Goal: Task Accomplishment & Management: Use online tool/utility

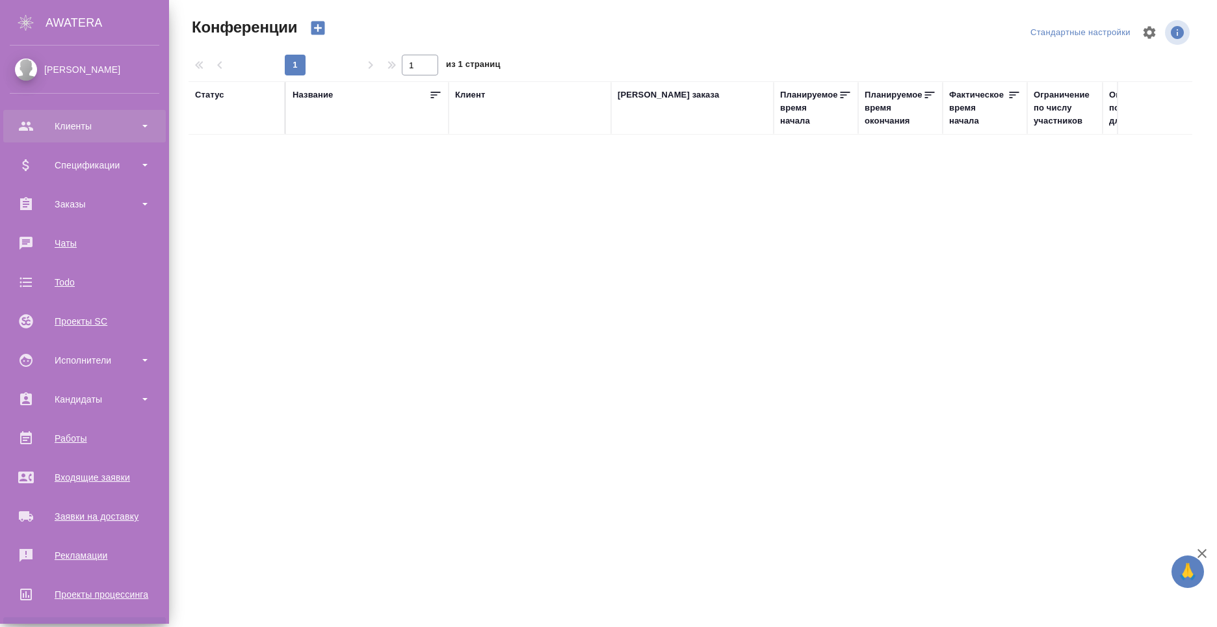
click at [82, 124] on div "Клиенты" at bounding box center [85, 126] width 150 height 20
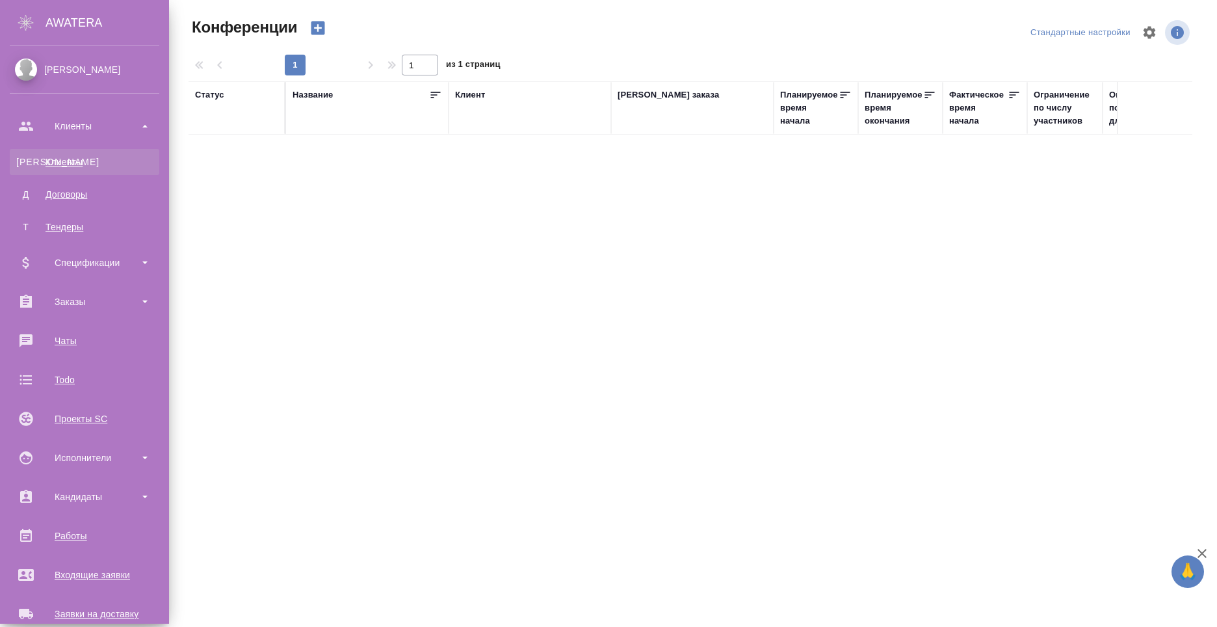
click at [73, 167] on div "Клиенты" at bounding box center [84, 161] width 137 height 13
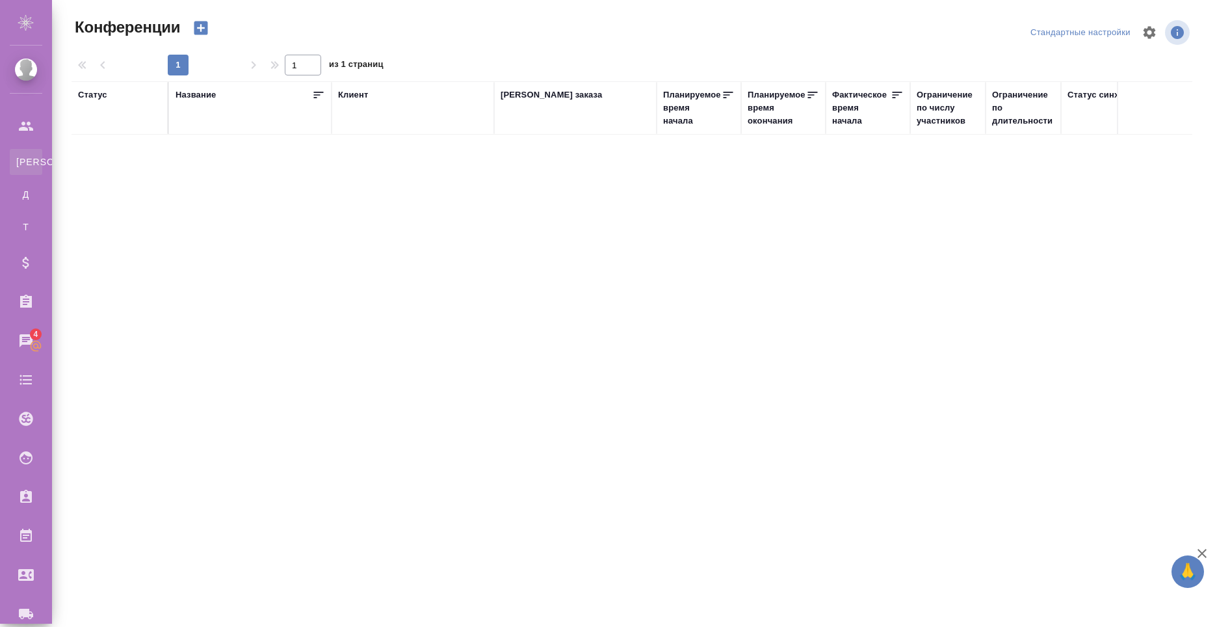
select select "RU"
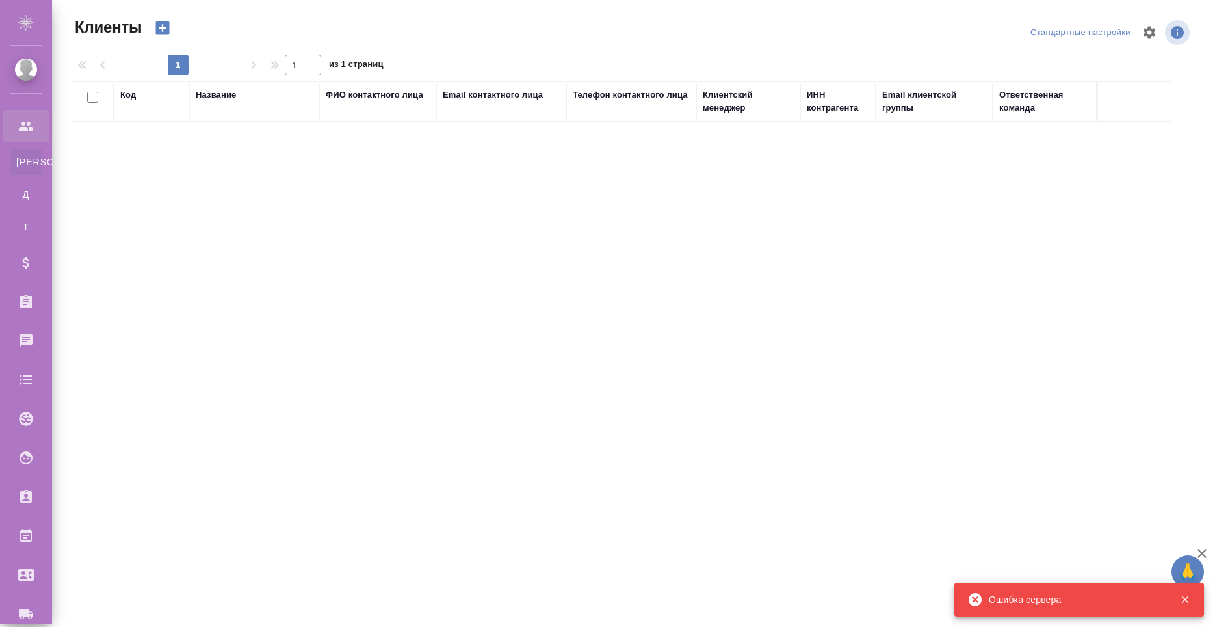
select select "RU"
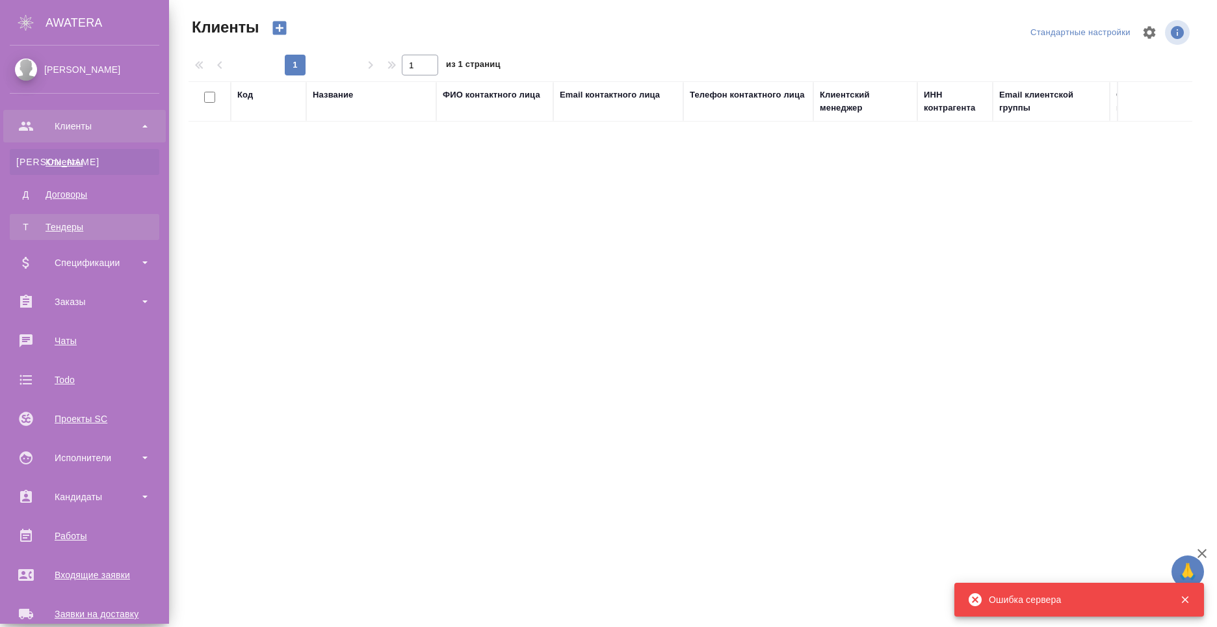
click at [60, 229] on div "Тендеры" at bounding box center [84, 226] width 137 height 13
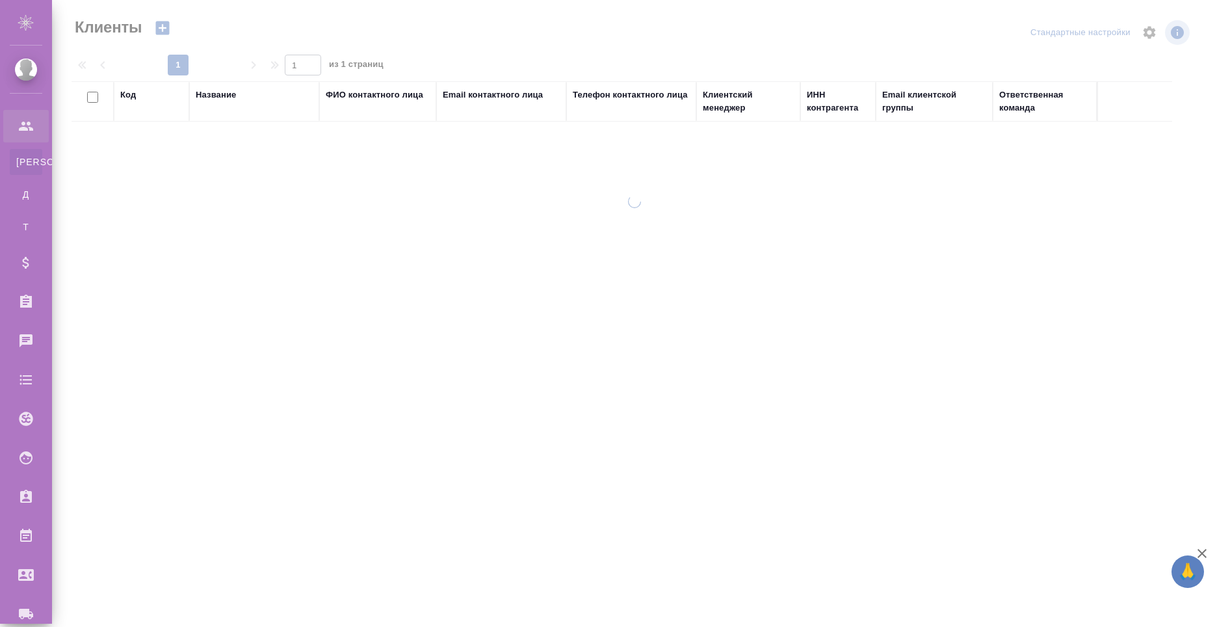
select select "RU"
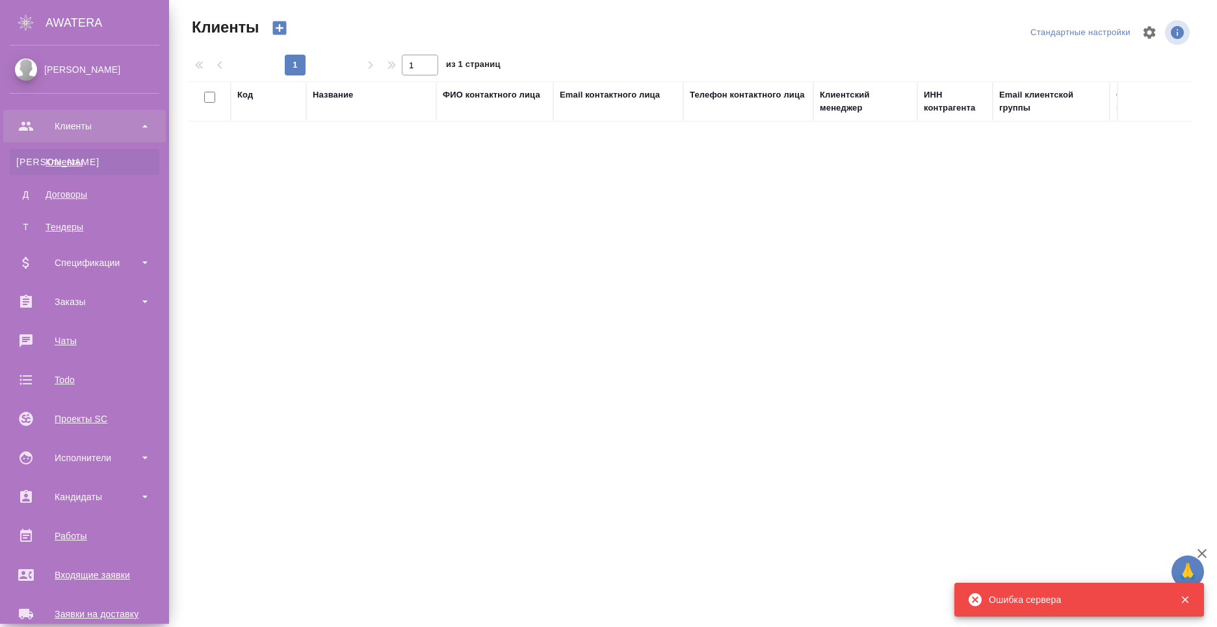
scroll to position [221, 0]
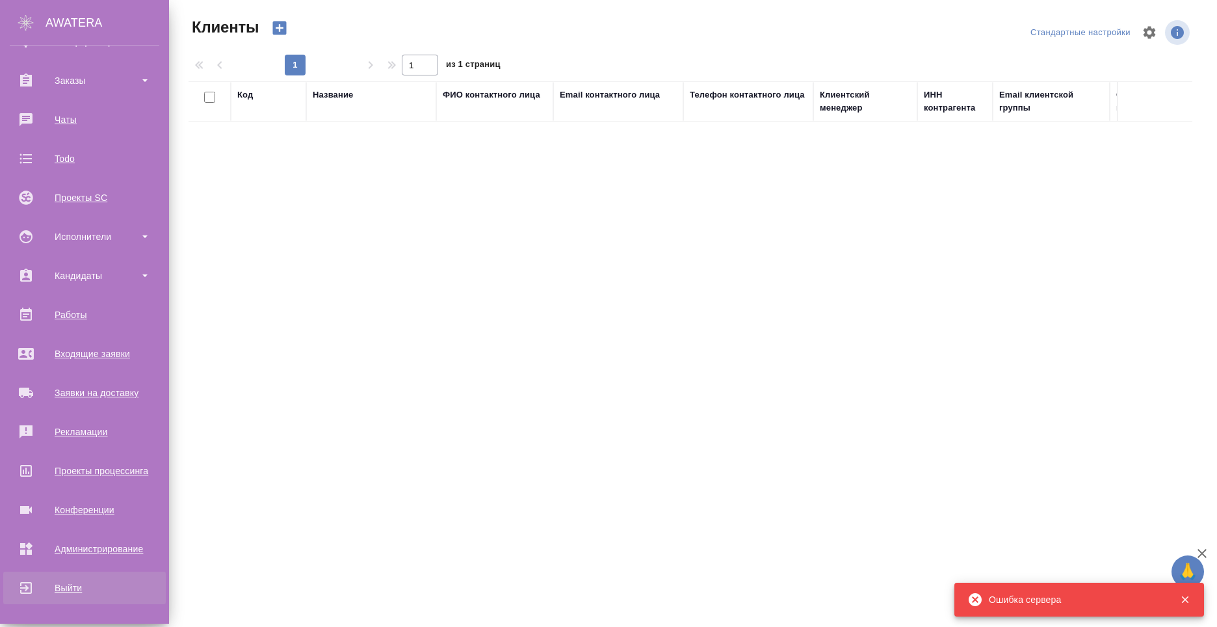
click at [91, 594] on div "Выйти" at bounding box center [85, 588] width 150 height 20
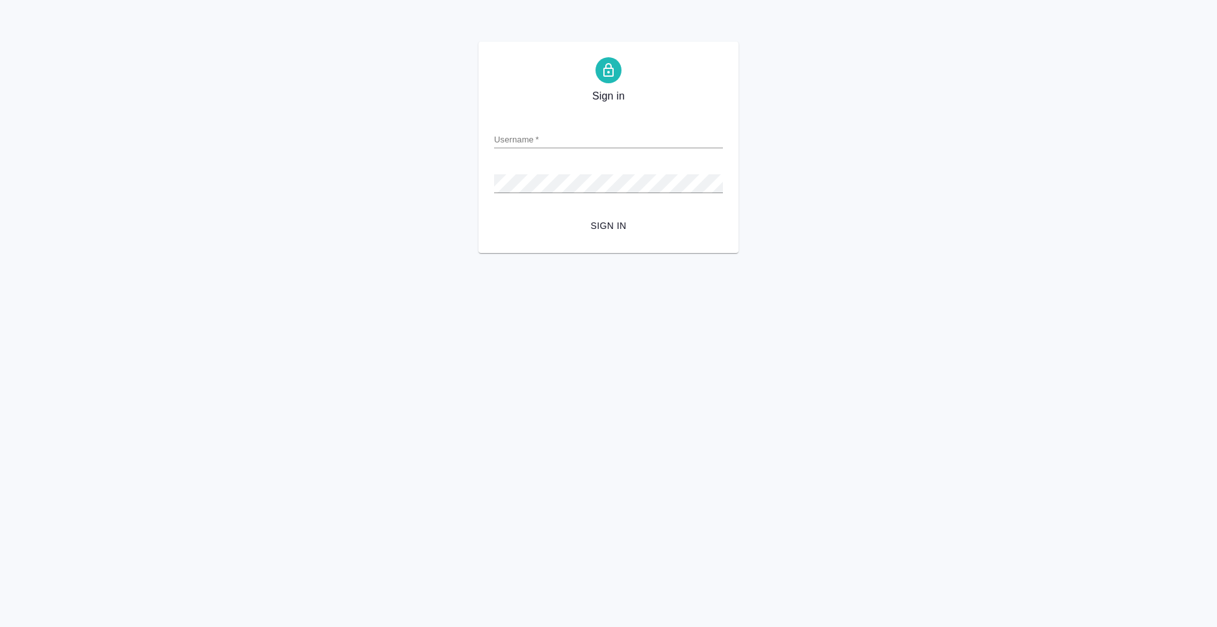
click at [544, 138] on input "Username   *" at bounding box center [608, 139] width 229 height 18
type input "anton.nikiforov@awatera.com"
click at [601, 220] on span "Sign in" at bounding box center [609, 226] width 208 height 16
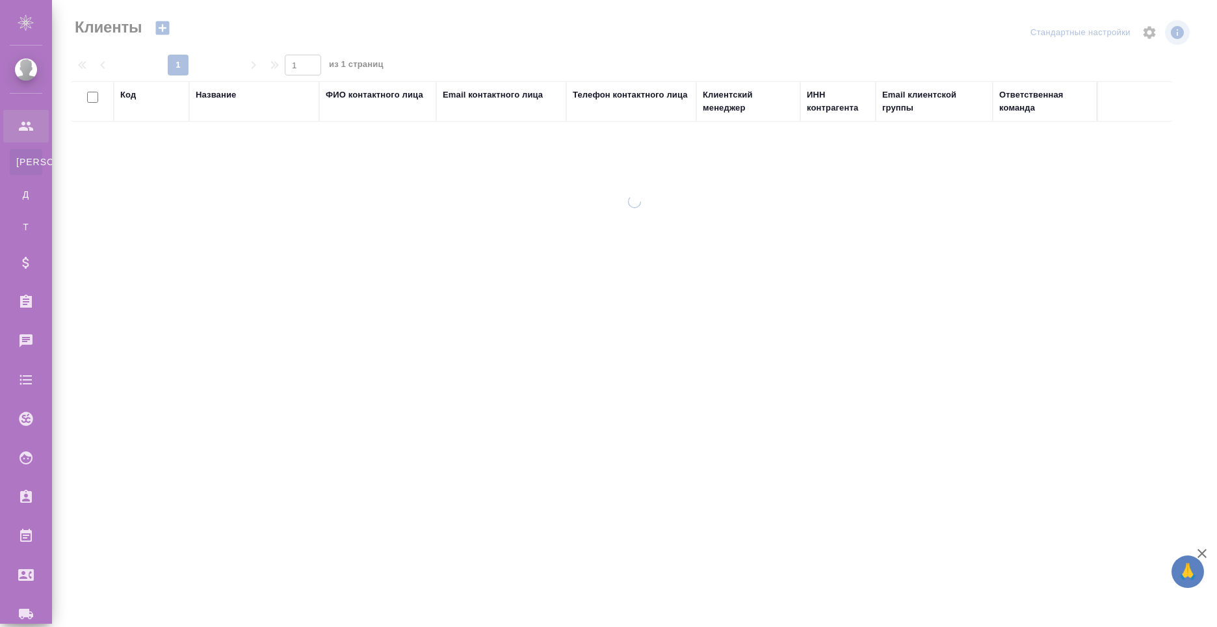
select select "RU"
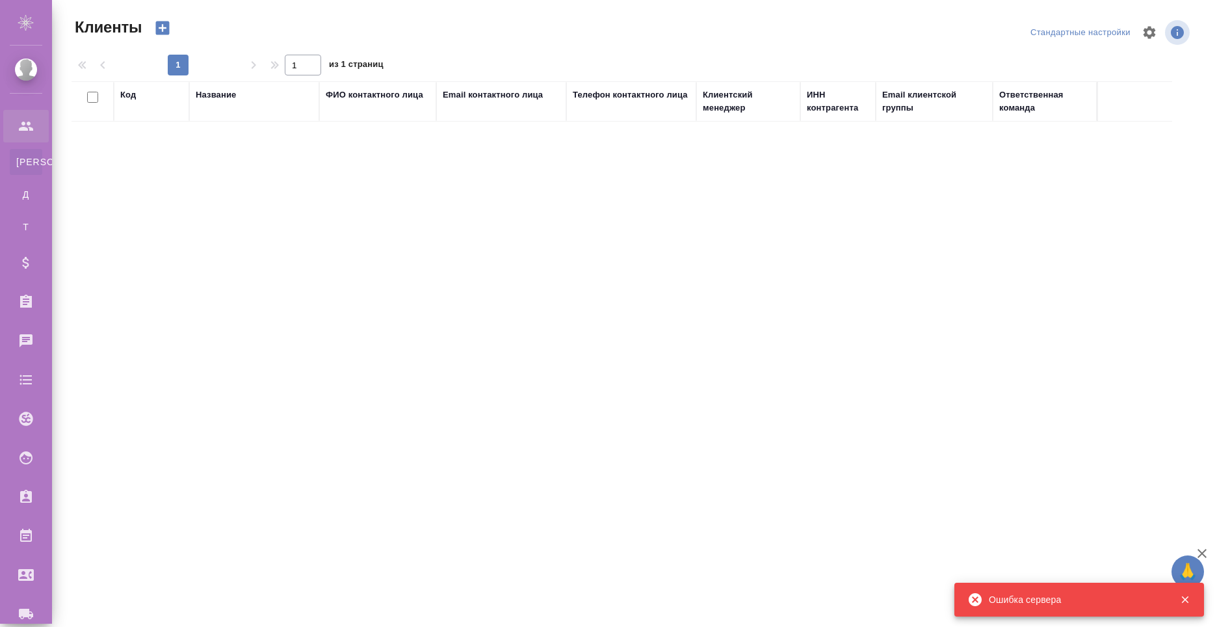
select select "RU"
click at [839, 323] on div "Код Название ФИО контактного лица Email контактного лица Телефон контактного ли…" at bounding box center [632, 315] width 1121 height 468
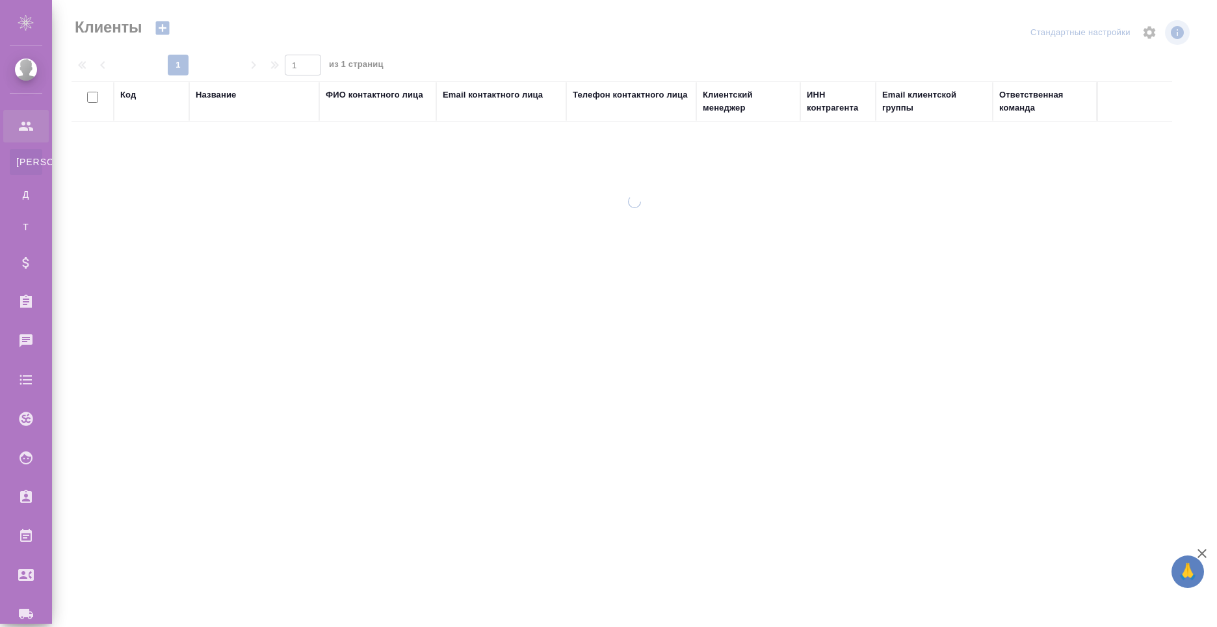
select select "RU"
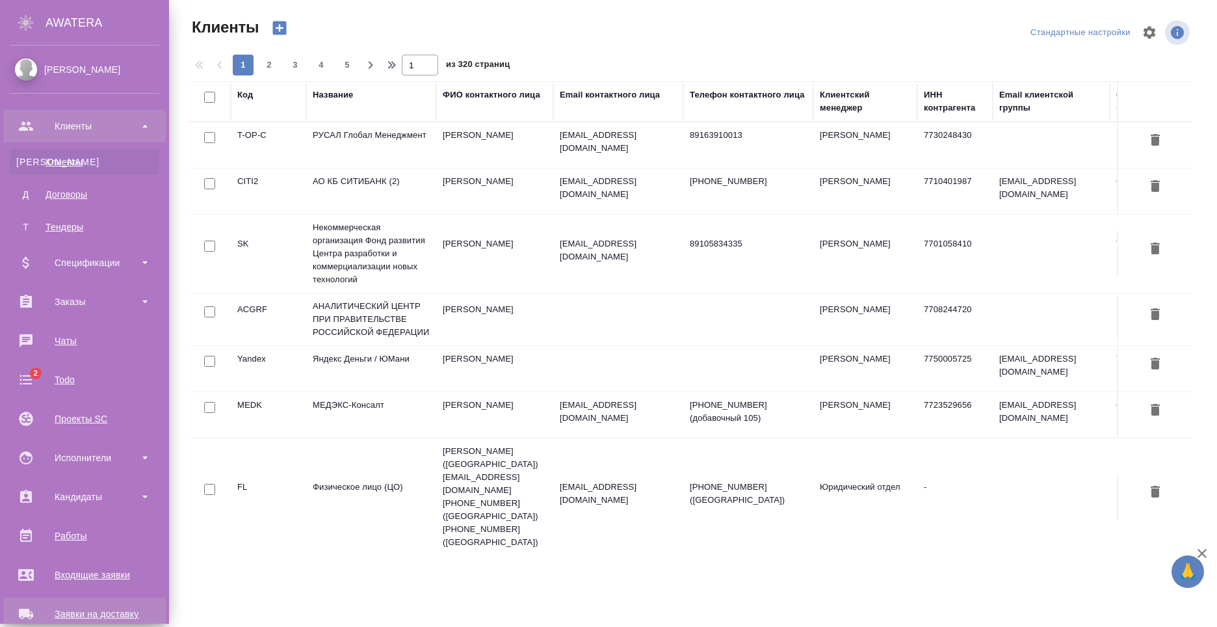
scroll to position [221, 0]
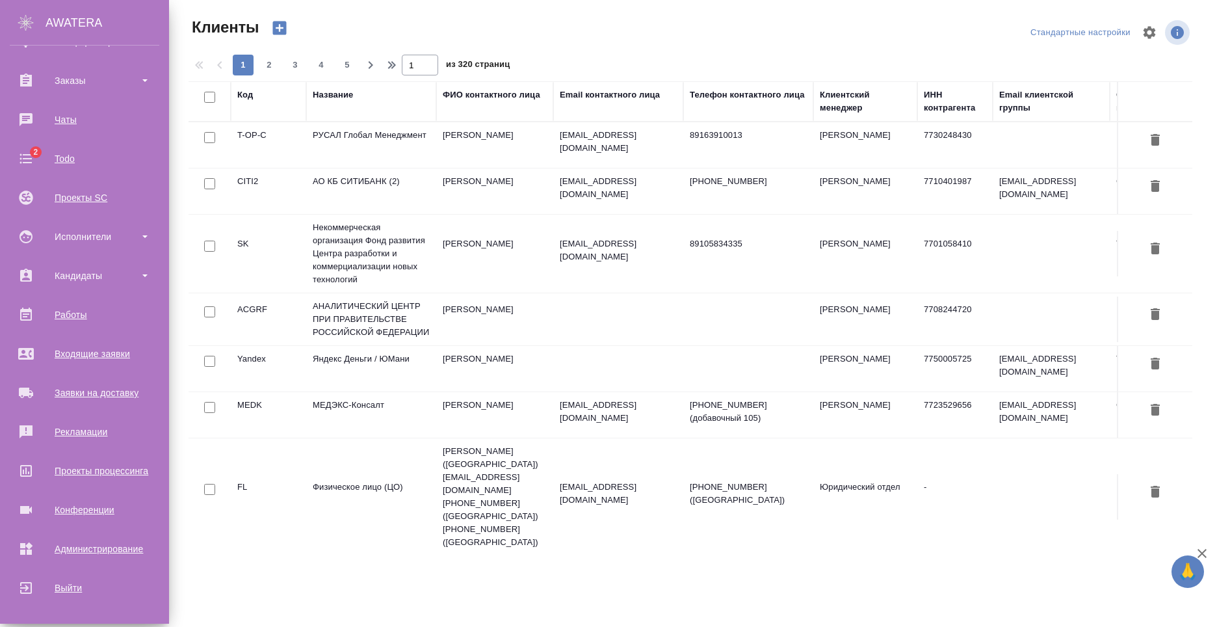
click at [105, 492] on ul "Клиенты К Клиенты Д Договоры Т Тендеры Спецификации Заказы Чаты 2 Todo Проекты …" at bounding box center [84, 243] width 169 height 722
click at [105, 506] on div "Конференции" at bounding box center [85, 510] width 150 height 20
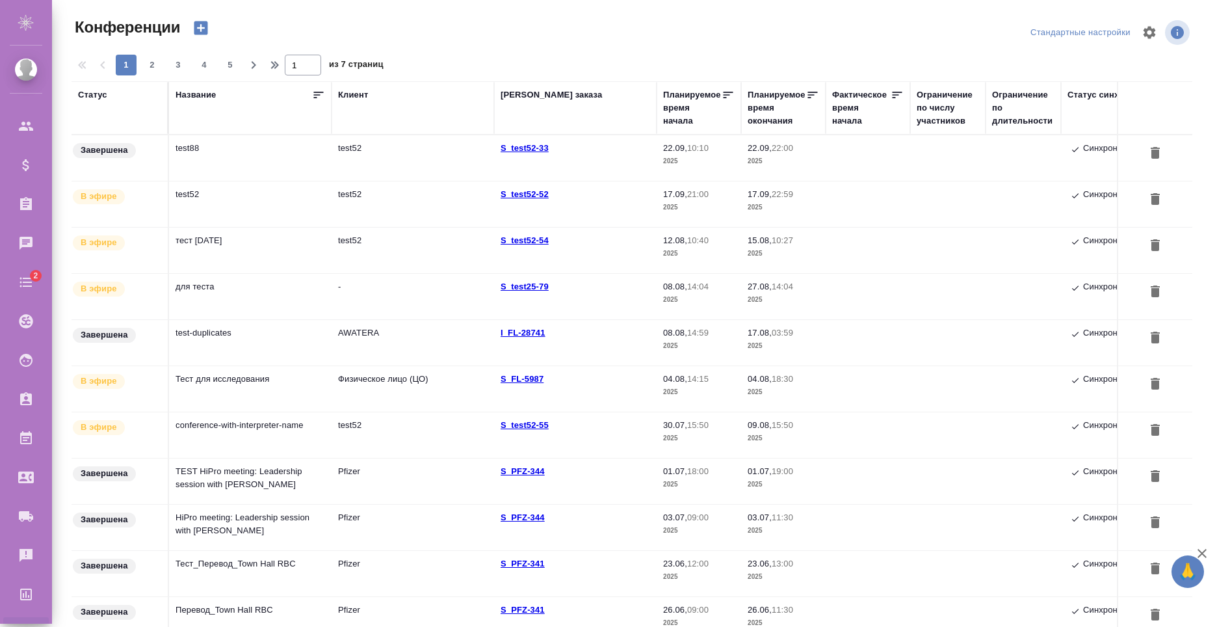
type input "[PERSON_NAME]"
click at [232, 203] on td "test52" at bounding box center [250, 204] width 163 height 46
click td "test52"
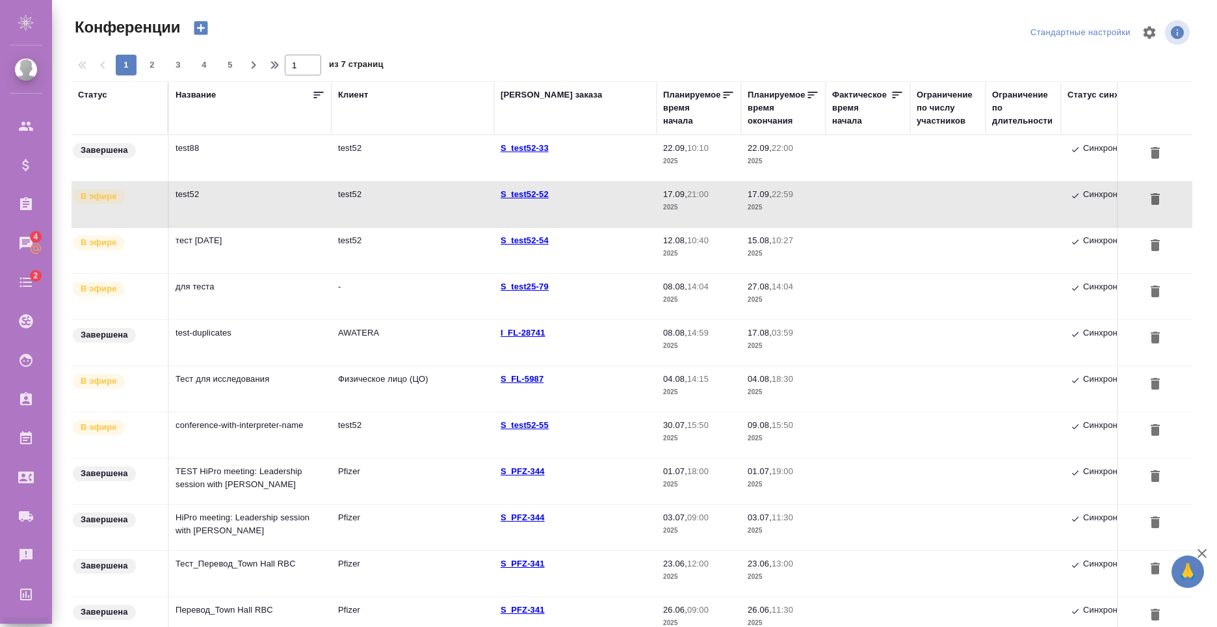
click td "тест [DATE]"
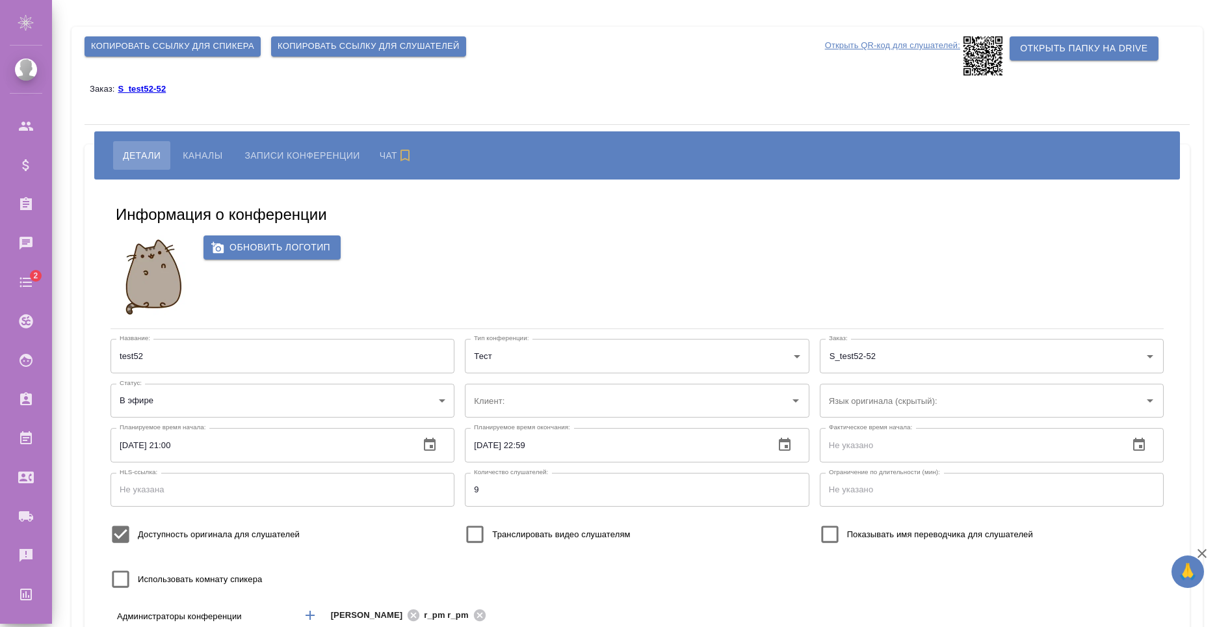
click at [213, 145] on button "Каналы" at bounding box center [202, 155] width 59 height 29
type input "test52"
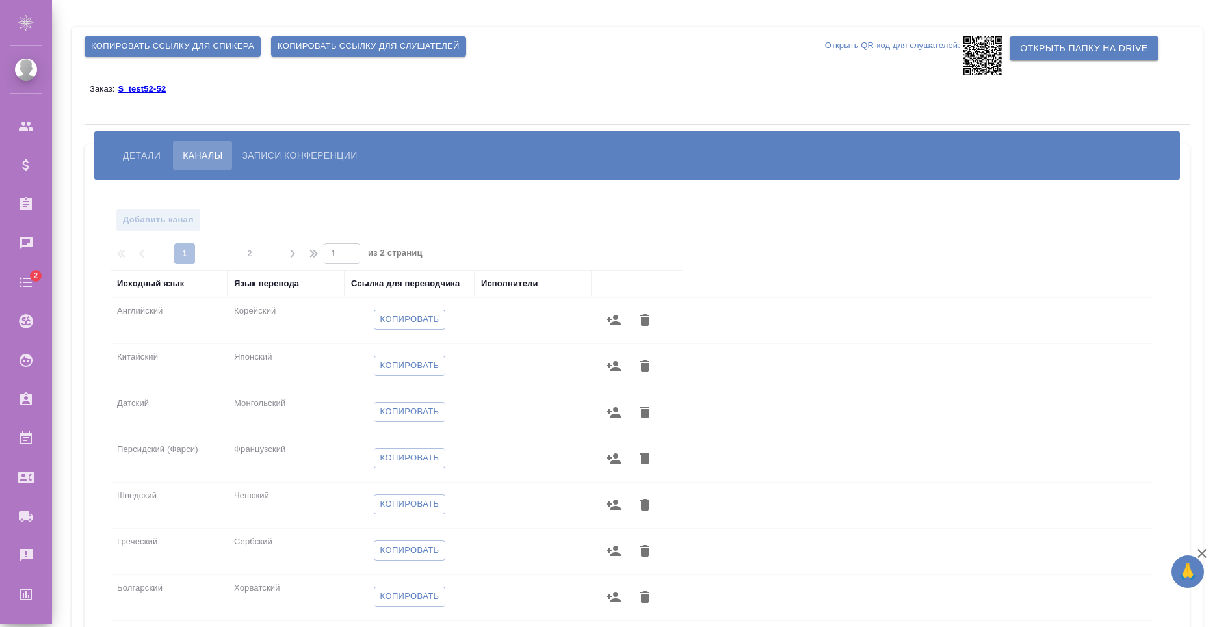
scroll to position [187, 0]
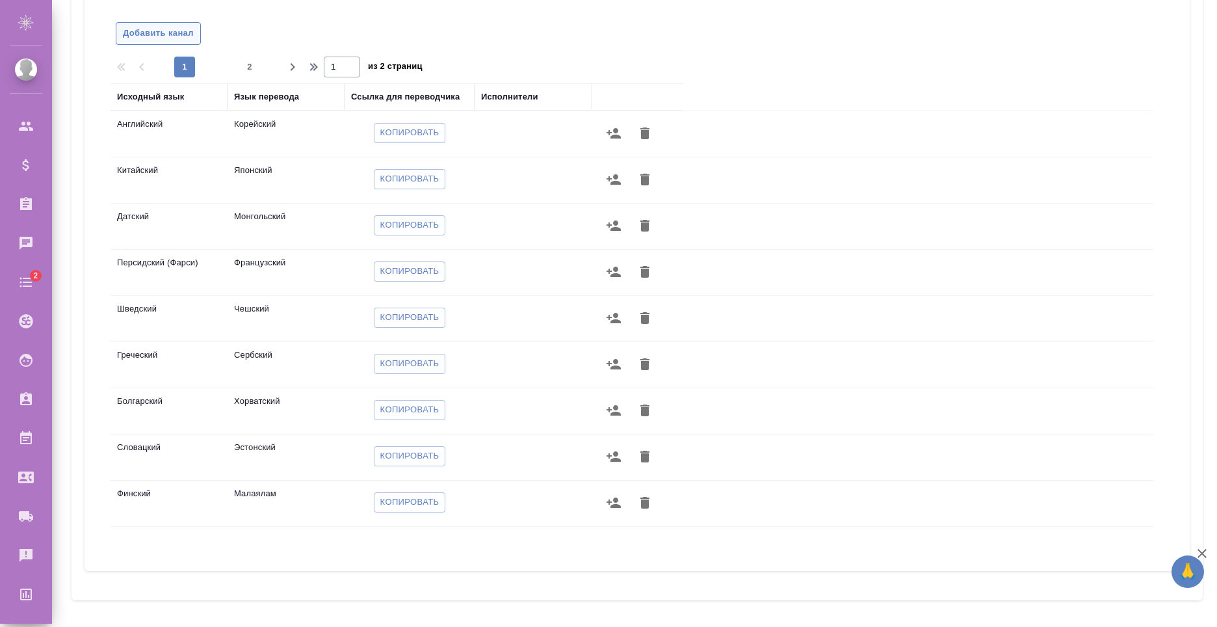
click at [158, 35] on span "Добавить канал" at bounding box center [158, 33] width 71 height 15
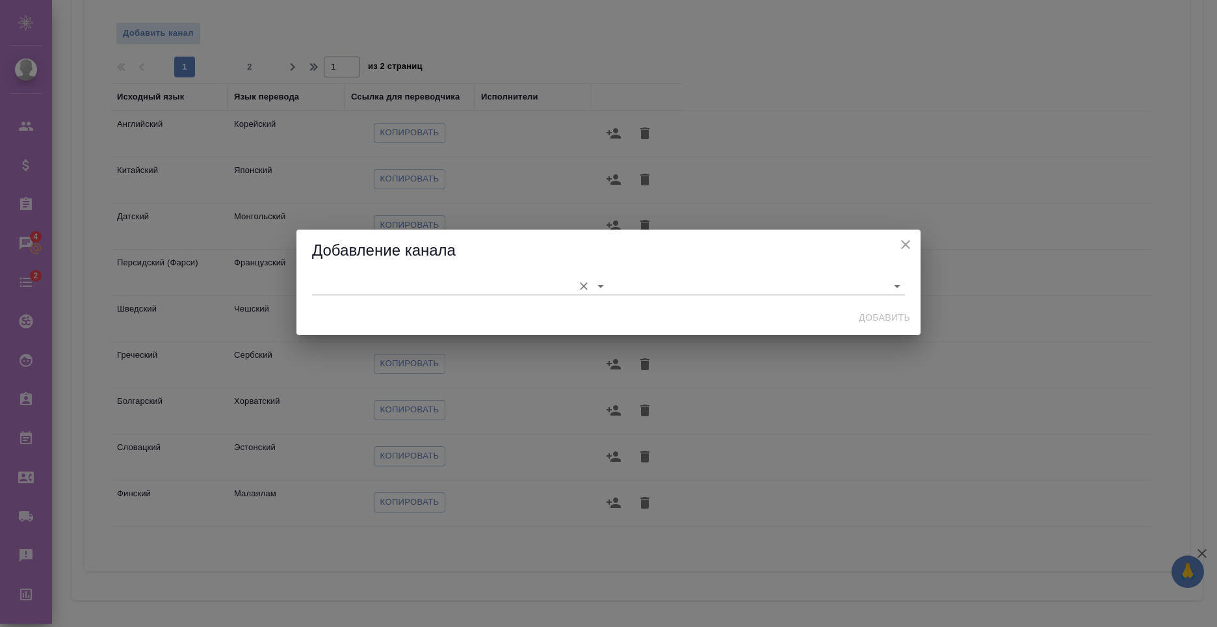
click at [431, 280] on input "text" at bounding box center [439, 286] width 255 height 18
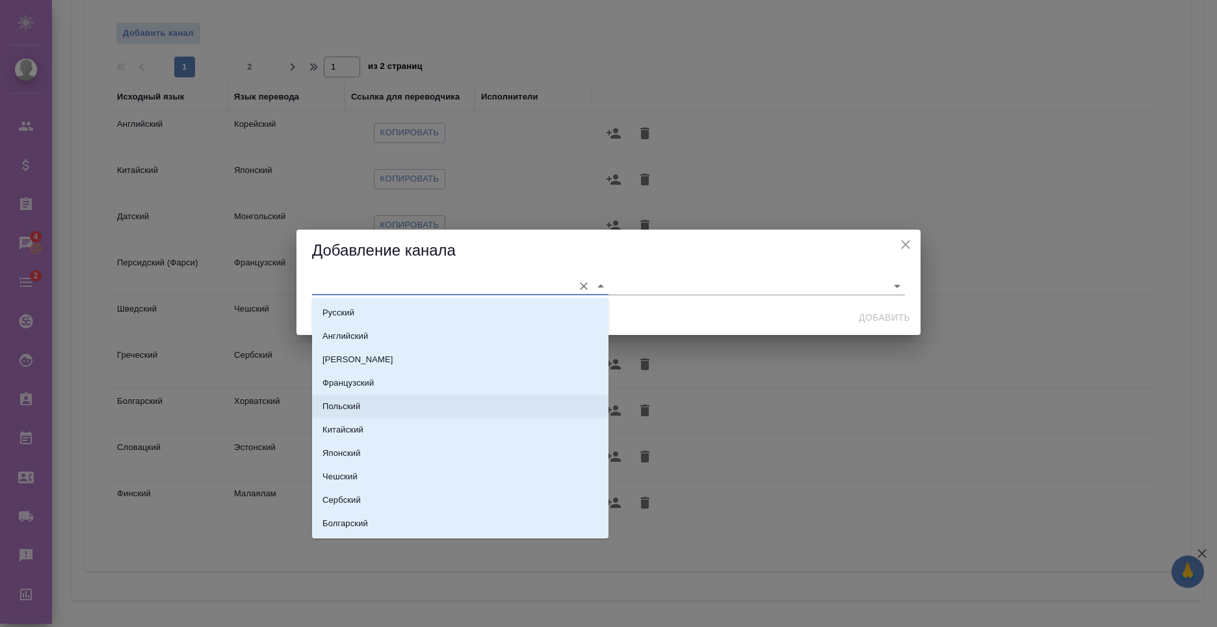
click at [404, 407] on li "Польский" at bounding box center [460, 406] width 297 height 23
type input "Польский"
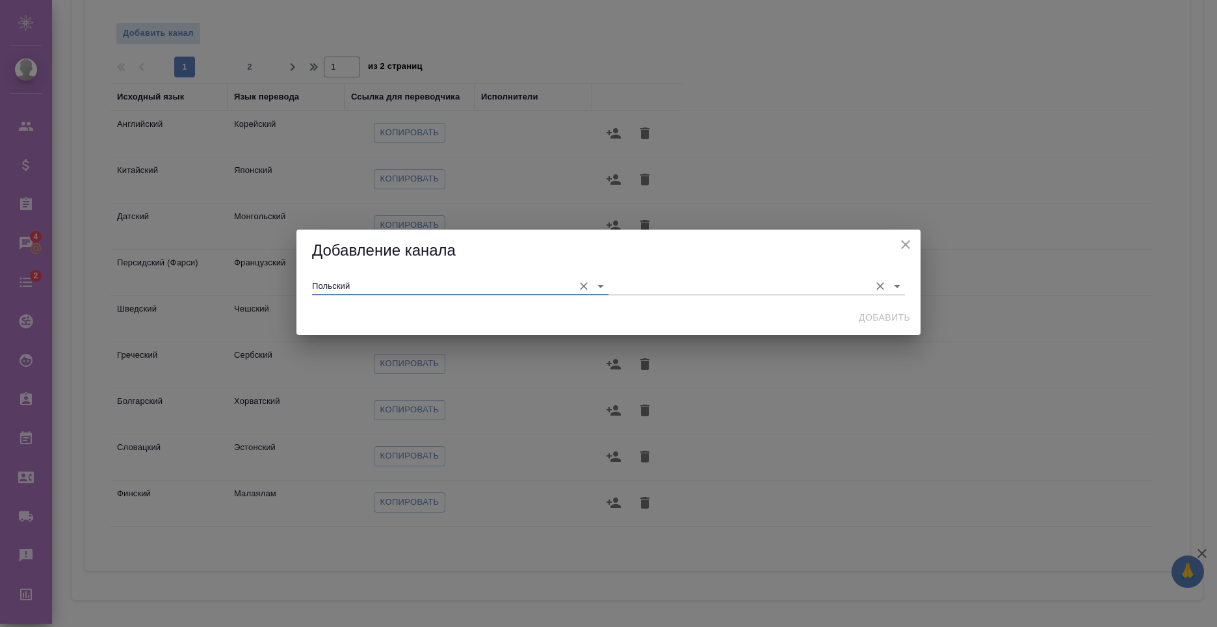
click at [643, 290] on input "text" at bounding box center [736, 286] width 255 height 18
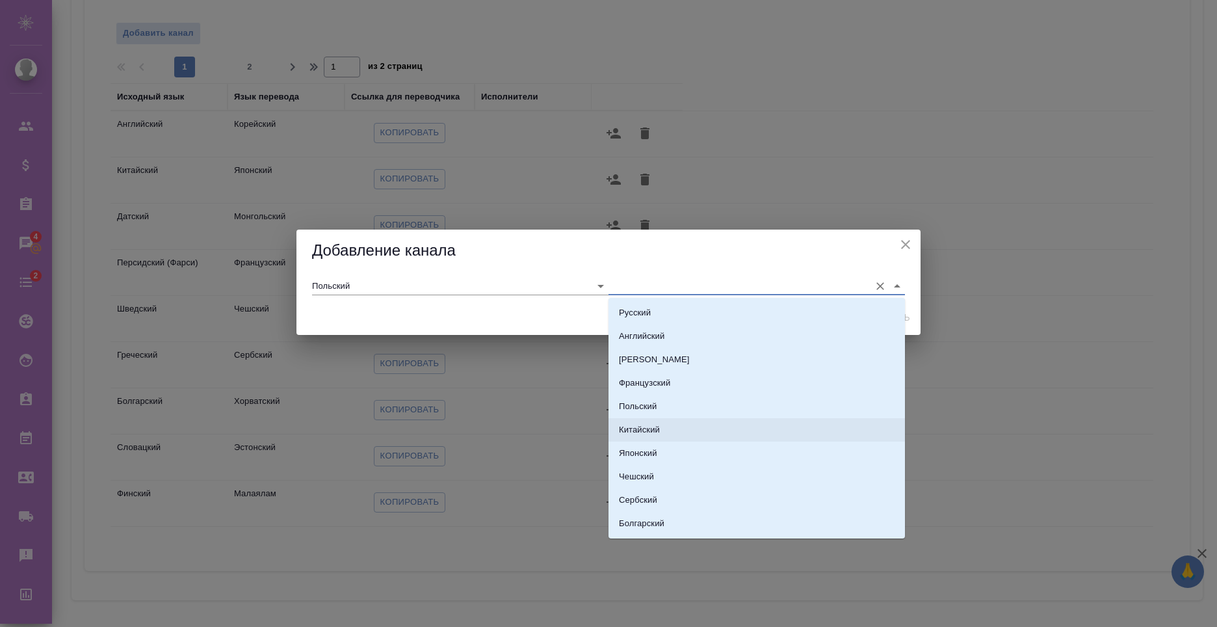
click at [700, 430] on li "Китайский" at bounding box center [757, 429] width 297 height 23
type input "Китайский"
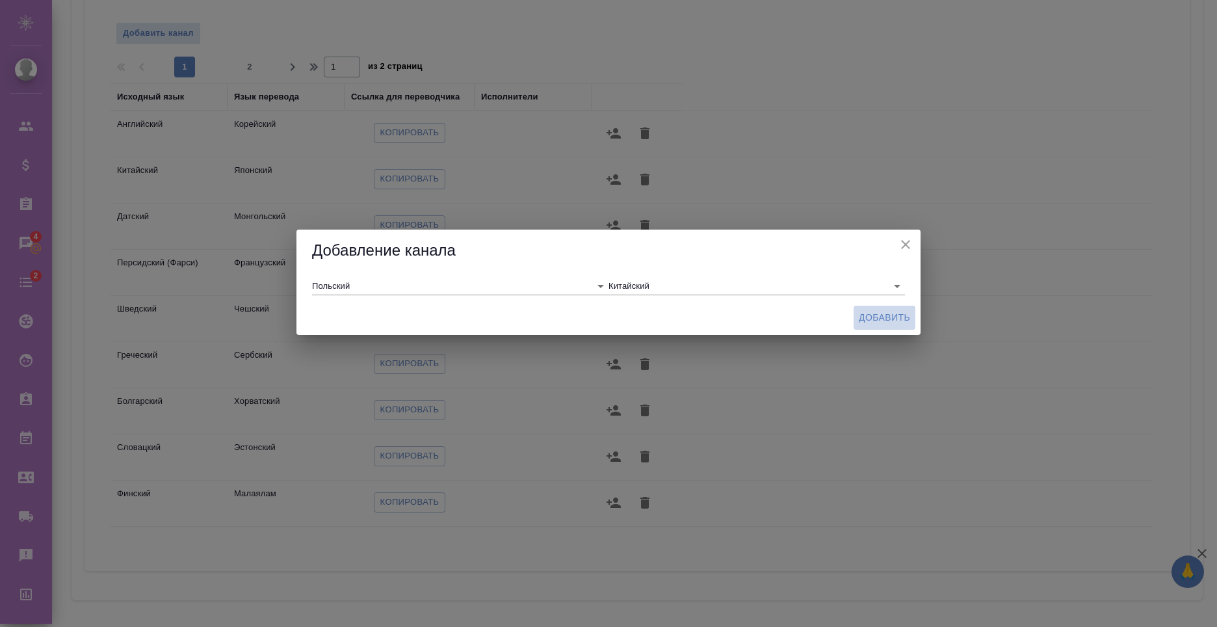
click at [875, 318] on span "Добавить" at bounding box center [884, 318] width 51 height 16
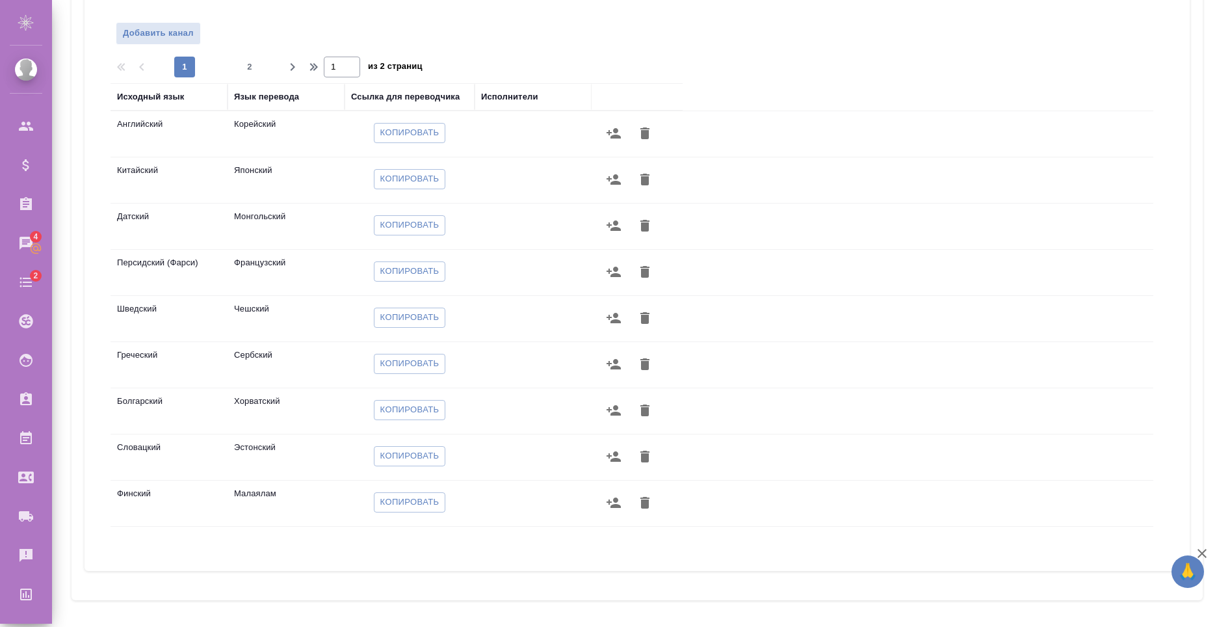
scroll to position [57, 0]
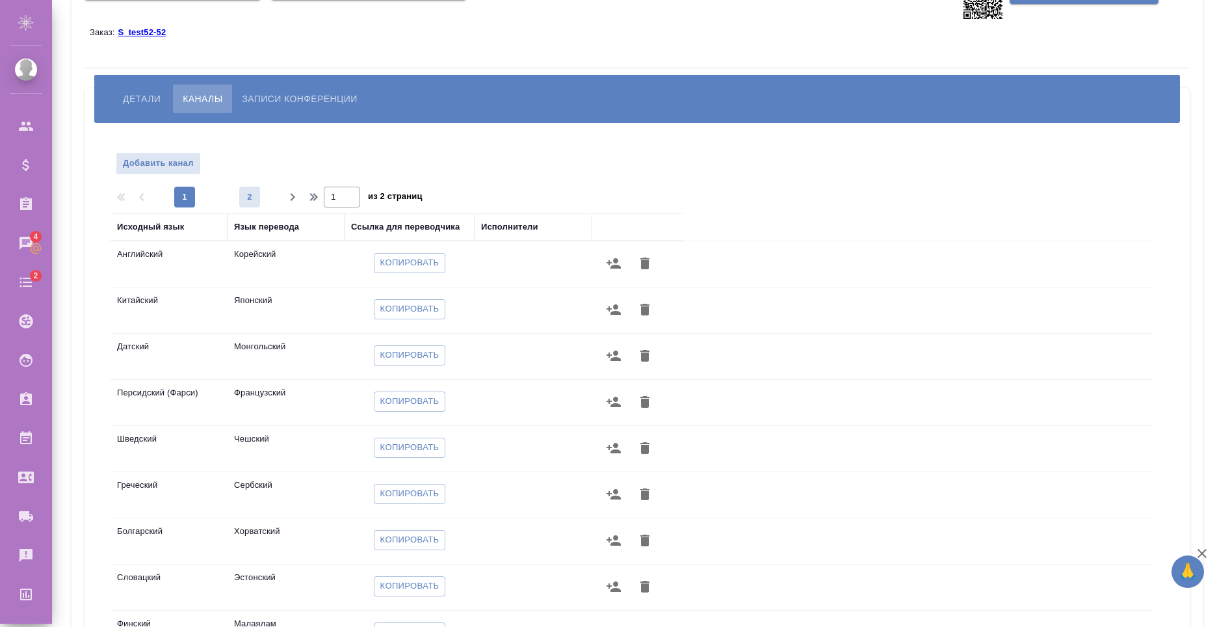
click at [245, 187] on button "2" at bounding box center [249, 197] width 21 height 21
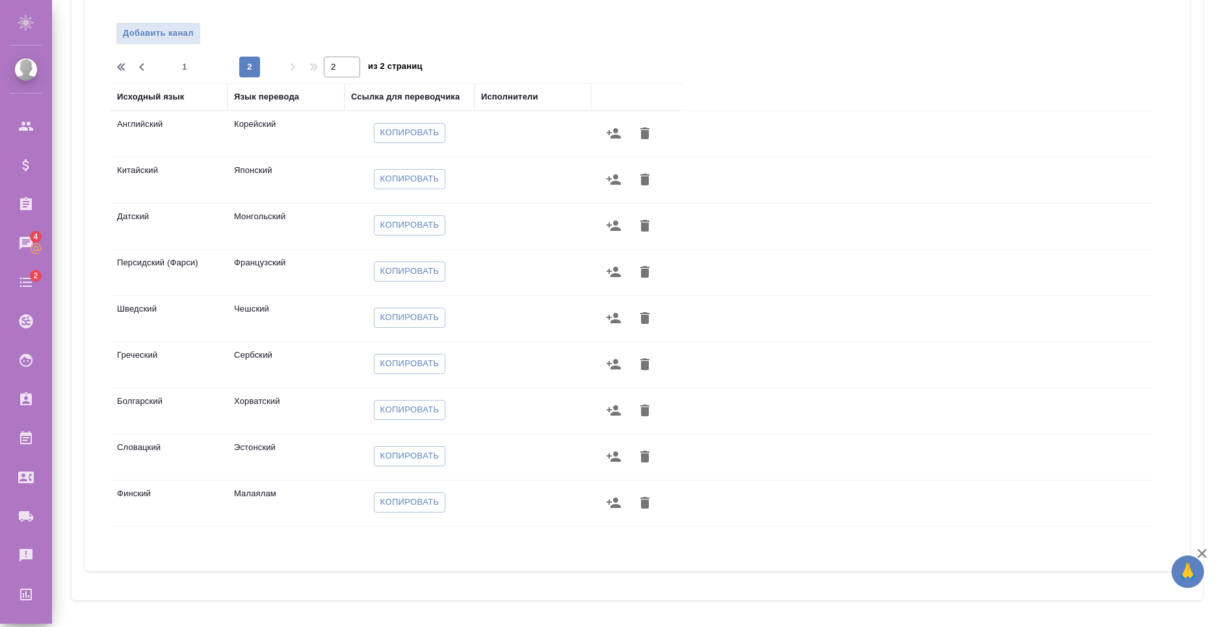
scroll to position [0, 0]
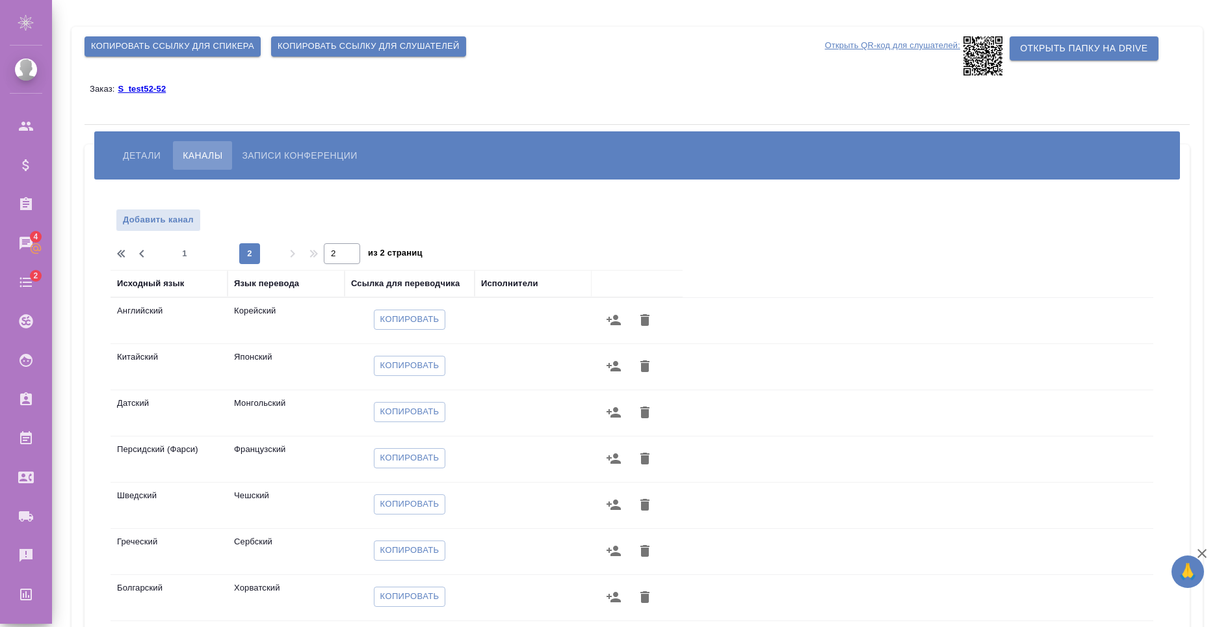
click at [292, 256] on div "1 2 2 из 2 страниц" at bounding box center [638, 253] width 1054 height 21
click at [193, 254] on span "1" at bounding box center [184, 253] width 21 height 13
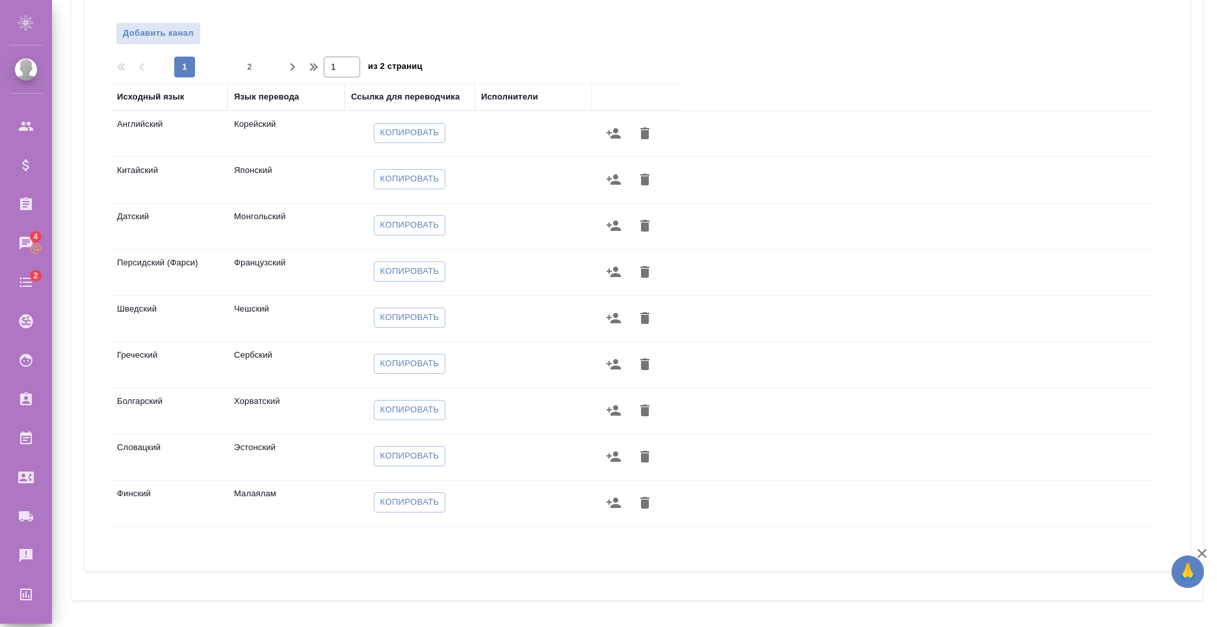
scroll to position [57, 0]
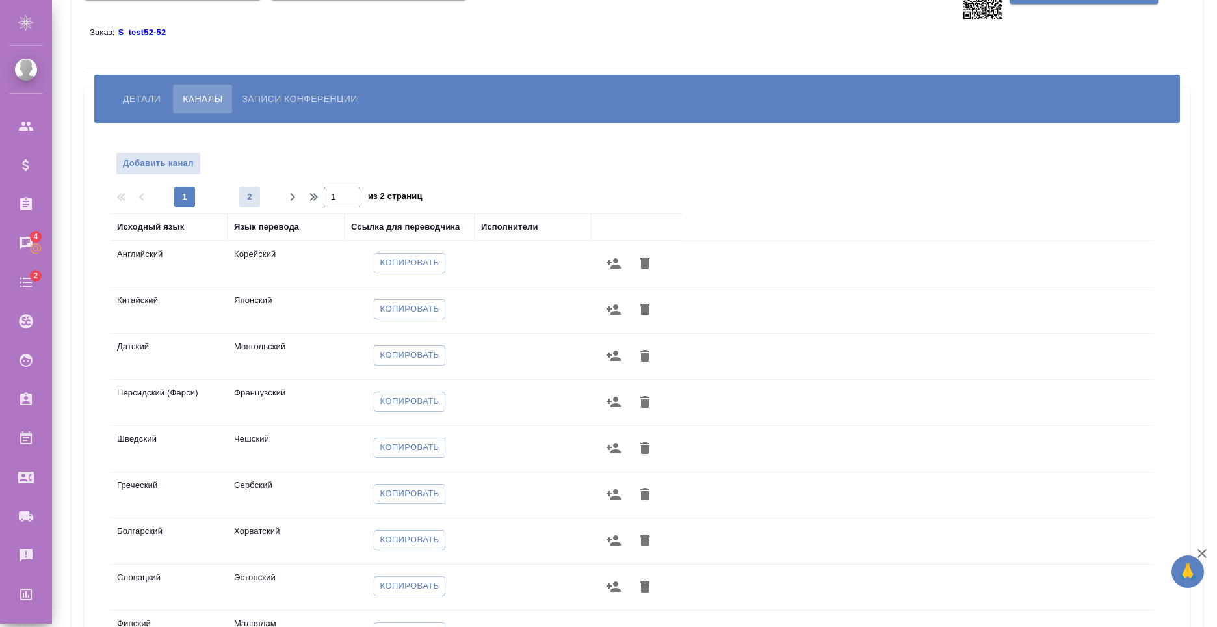
click at [246, 187] on button "2" at bounding box center [249, 197] width 21 height 21
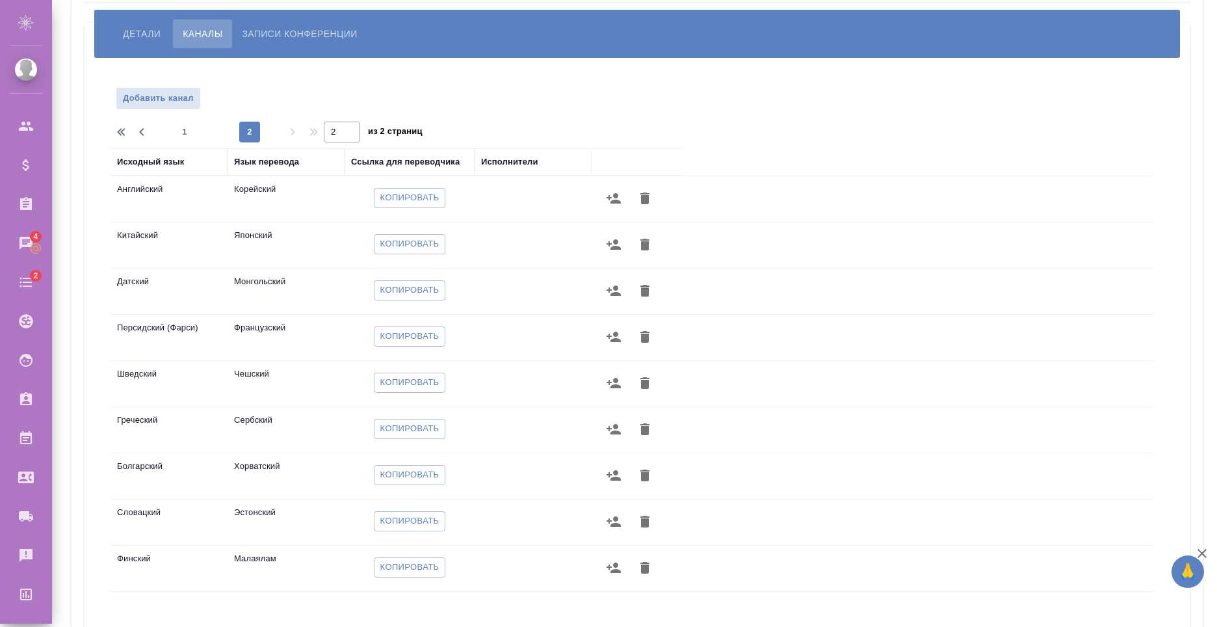
scroll to position [187, 0]
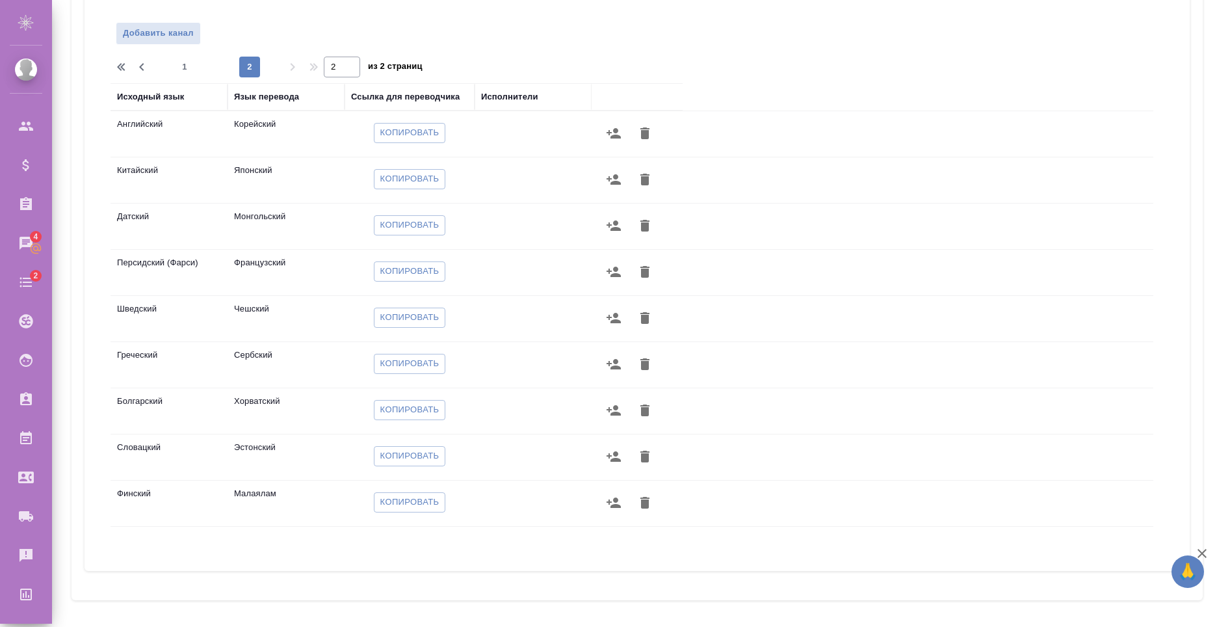
click at [372, 548] on div "Исходный язык Язык перевода Ссылка для переводчика Исполнители Английский Корей…" at bounding box center [632, 317] width 1043 height 468
click at [189, 69] on span "1" at bounding box center [184, 66] width 21 height 13
type input "1"
click at [492, 44] on div at bounding box center [637, 36] width 351 height 28
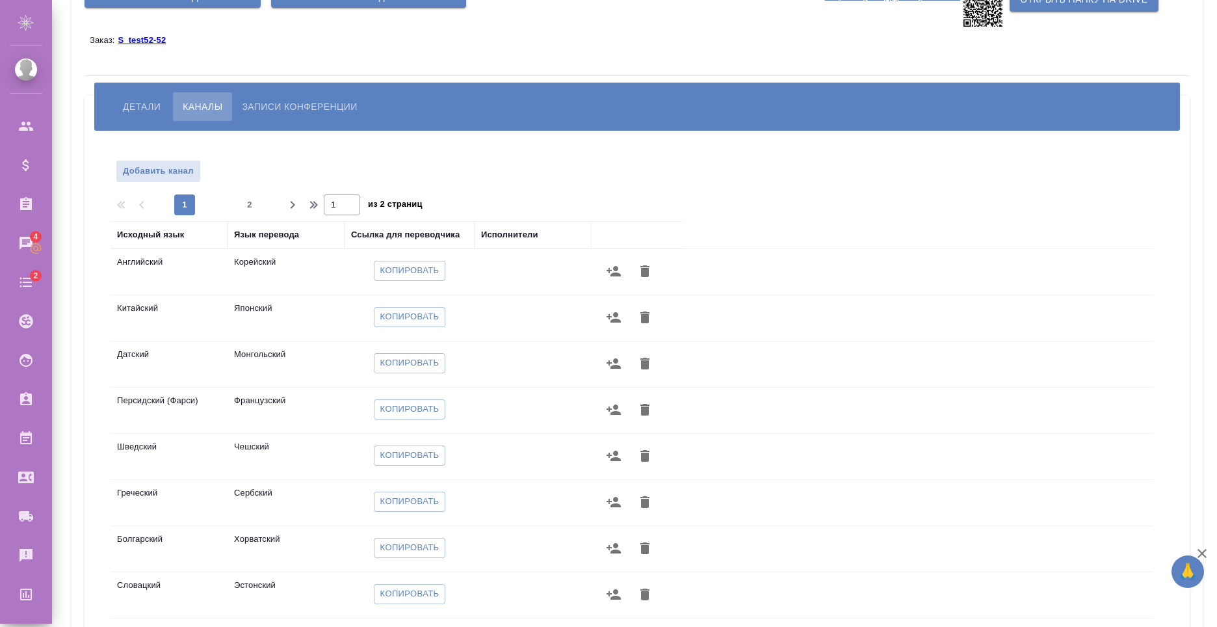
scroll to position [0, 0]
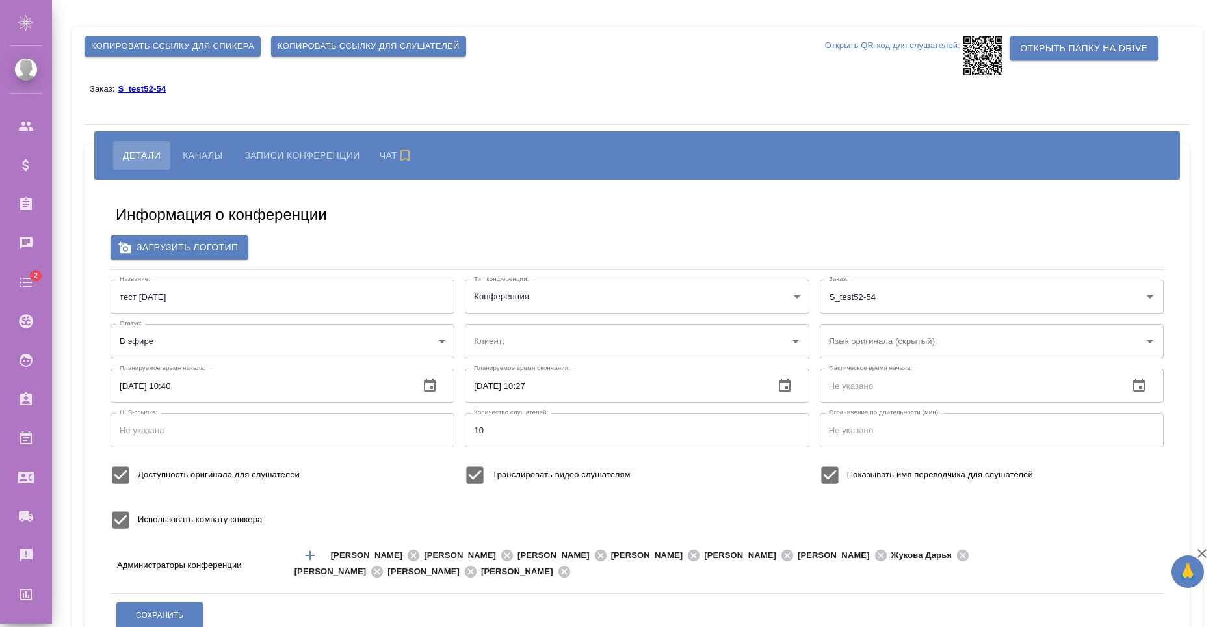
type input "test52"
click at [199, 152] on span "Каналы" at bounding box center [203, 156] width 40 height 16
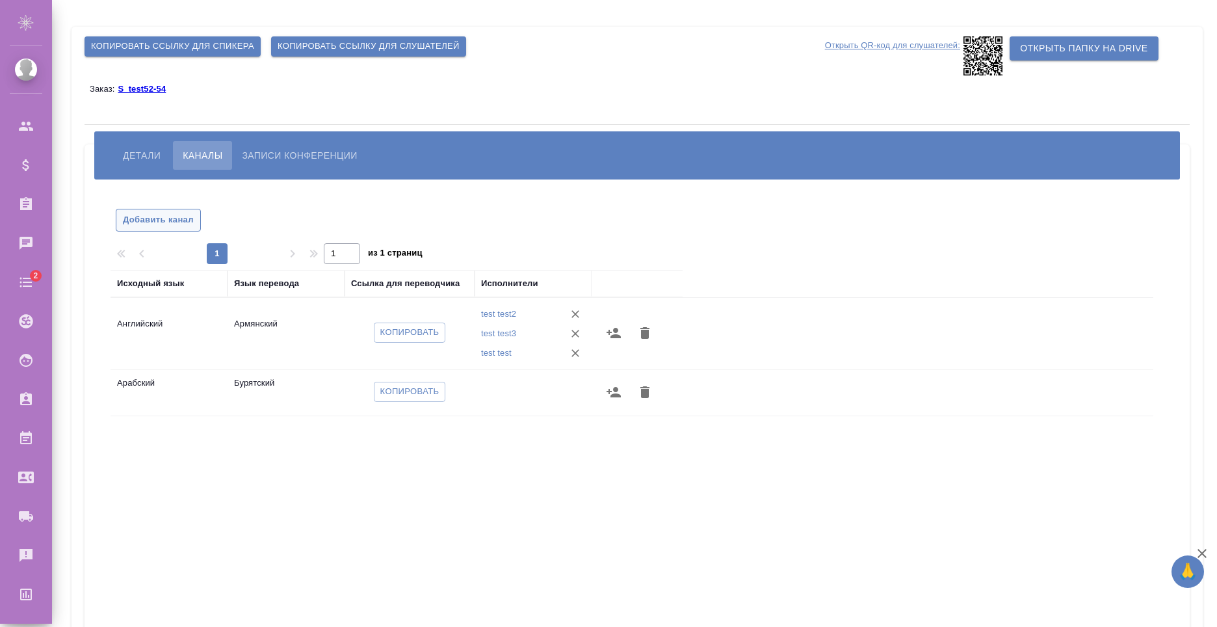
click at [179, 223] on span "Добавить канал" at bounding box center [158, 220] width 71 height 15
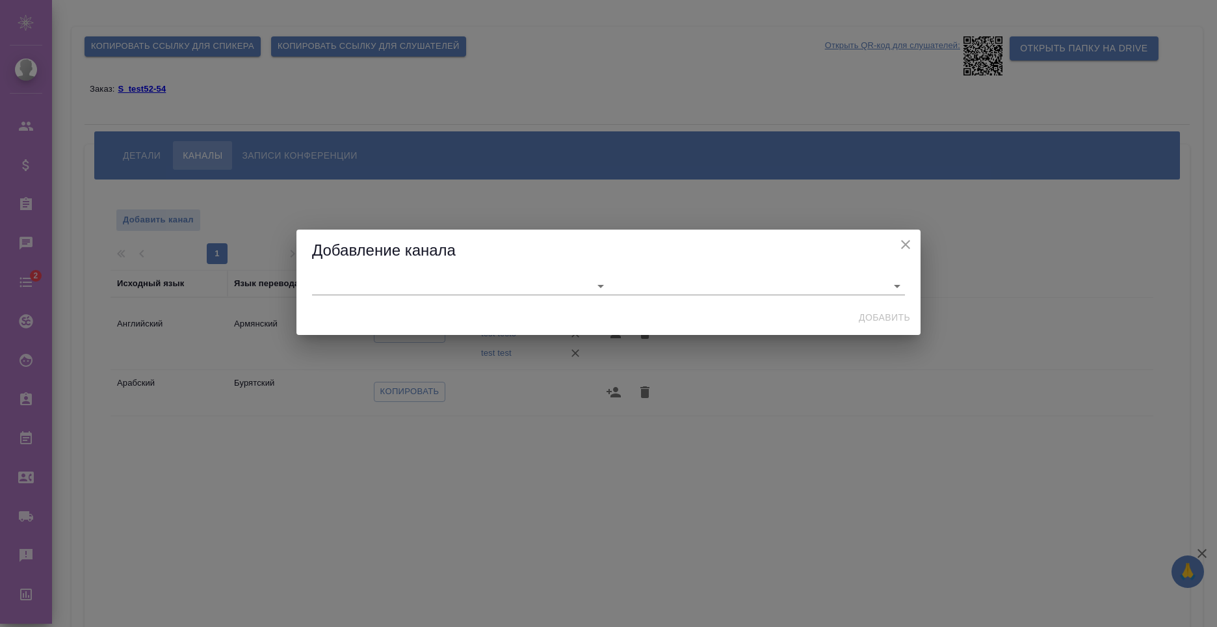
click at [508, 299] on div at bounding box center [609, 286] width 624 height 29
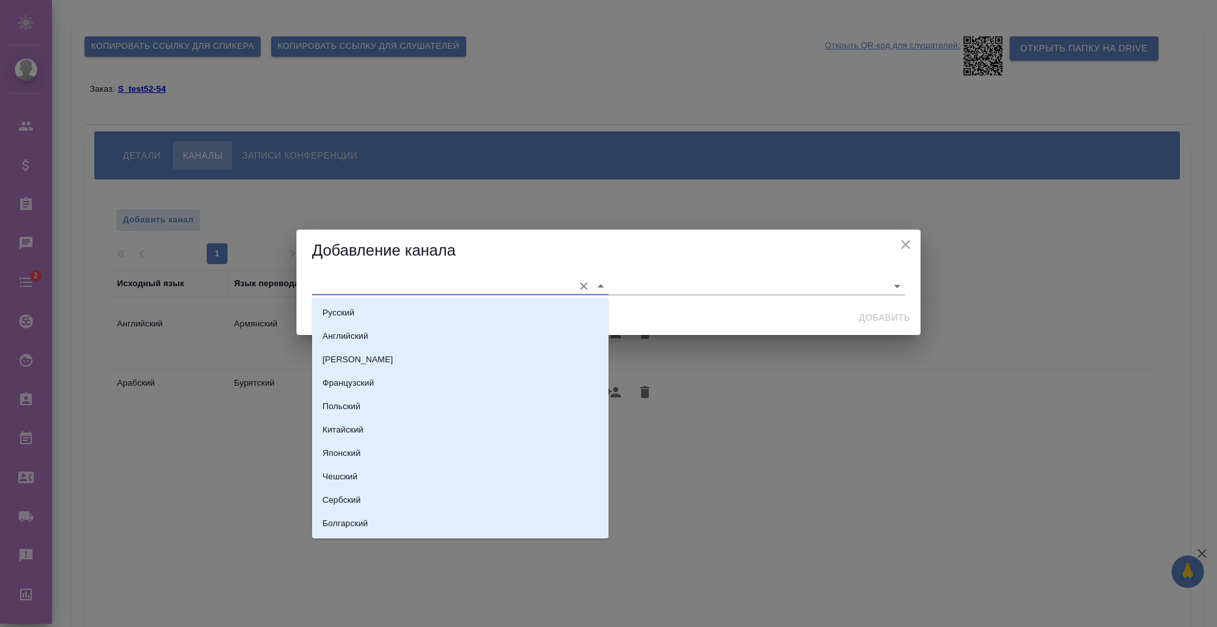
click at [508, 293] on input "text" at bounding box center [439, 286] width 255 height 18
click at [428, 414] on li "Польский" at bounding box center [460, 406] width 297 height 23
type input "Польский"
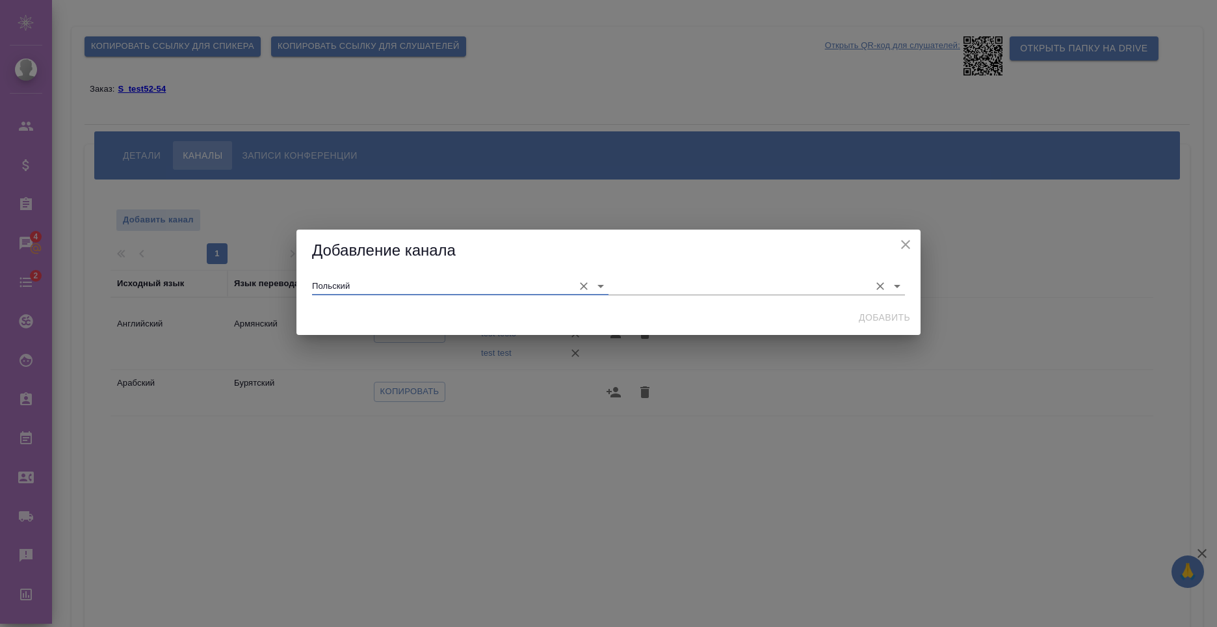
click at [722, 295] on input "text" at bounding box center [736, 286] width 255 height 18
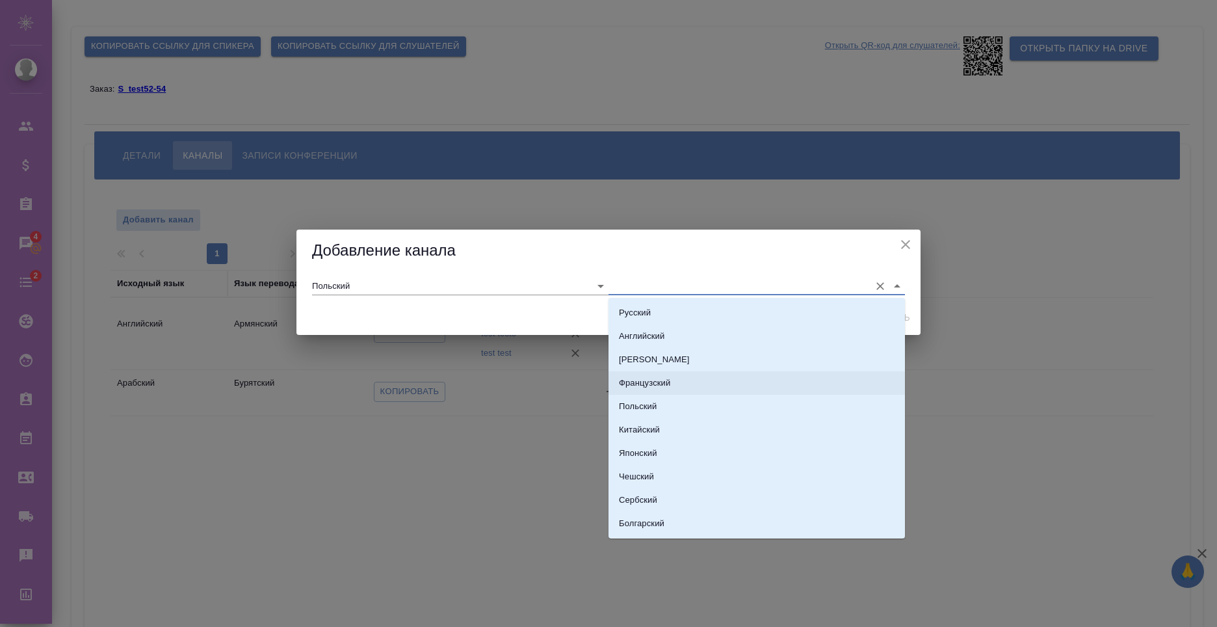
click at [702, 379] on li "Французский" at bounding box center [757, 382] width 297 height 23
type input "Французский"
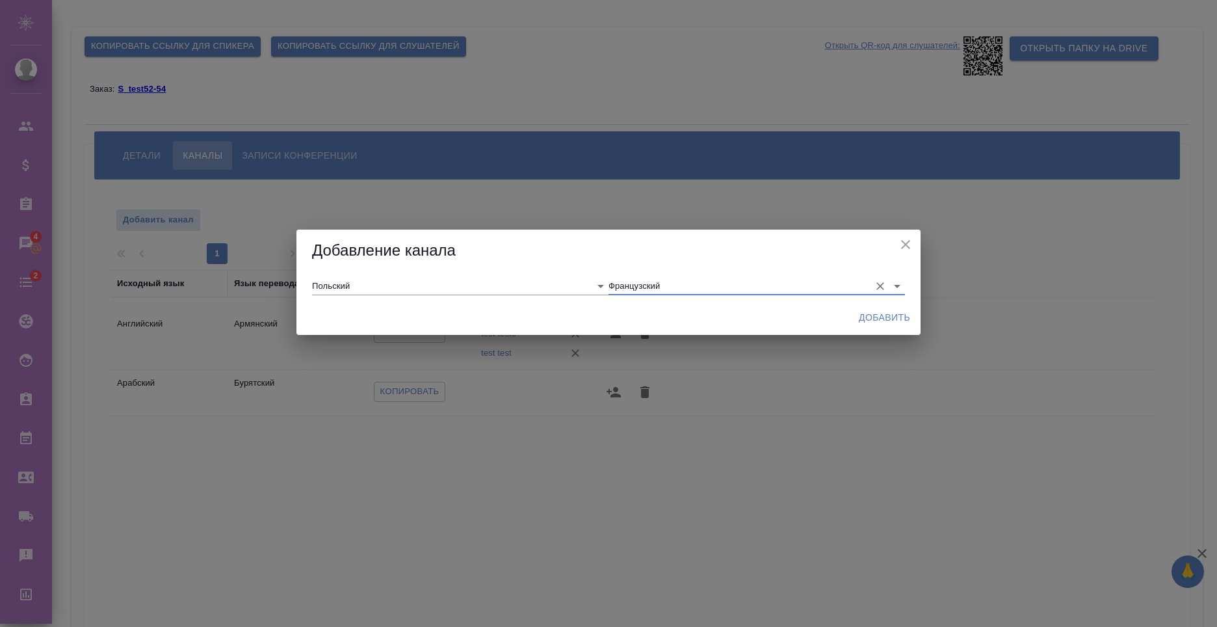
click at [879, 317] on span "Добавить" at bounding box center [884, 318] width 51 height 16
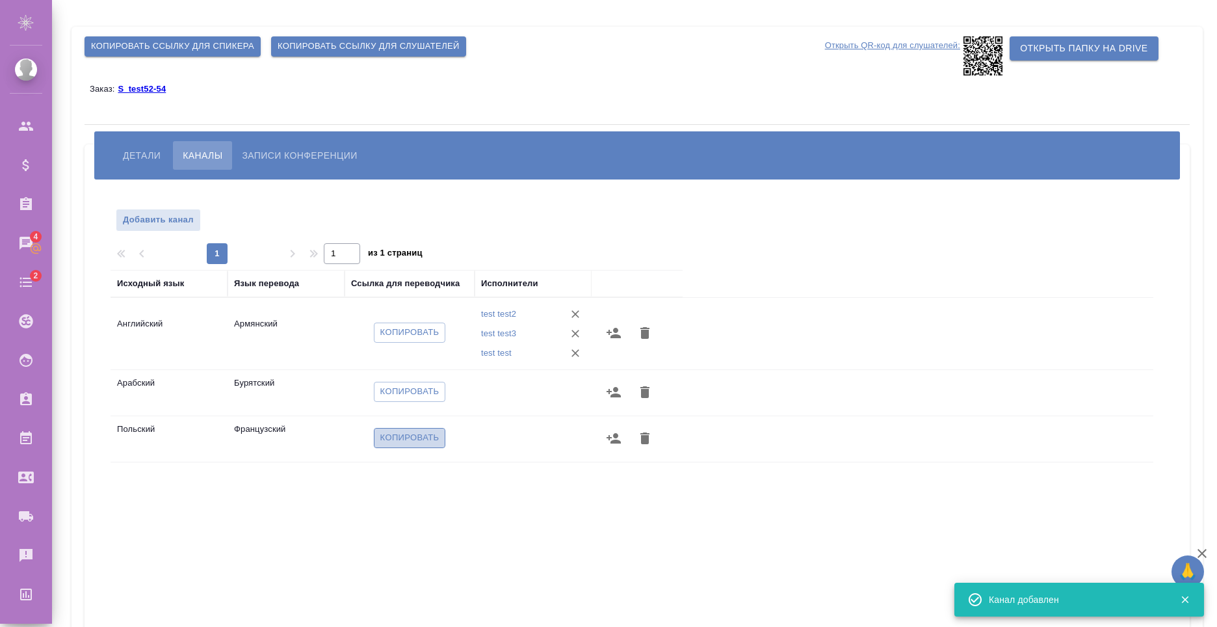
click at [399, 432] on span "Копировать" at bounding box center [409, 438] width 59 height 15
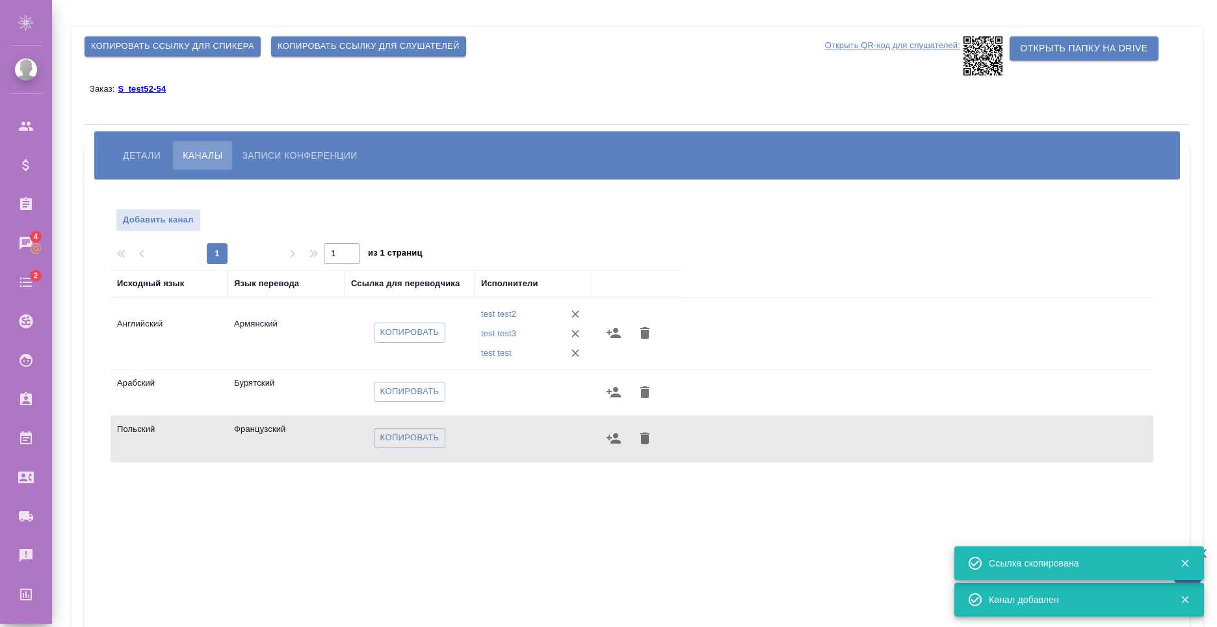
click at [271, 157] on span "Записи конференции" at bounding box center [299, 156] width 115 height 16
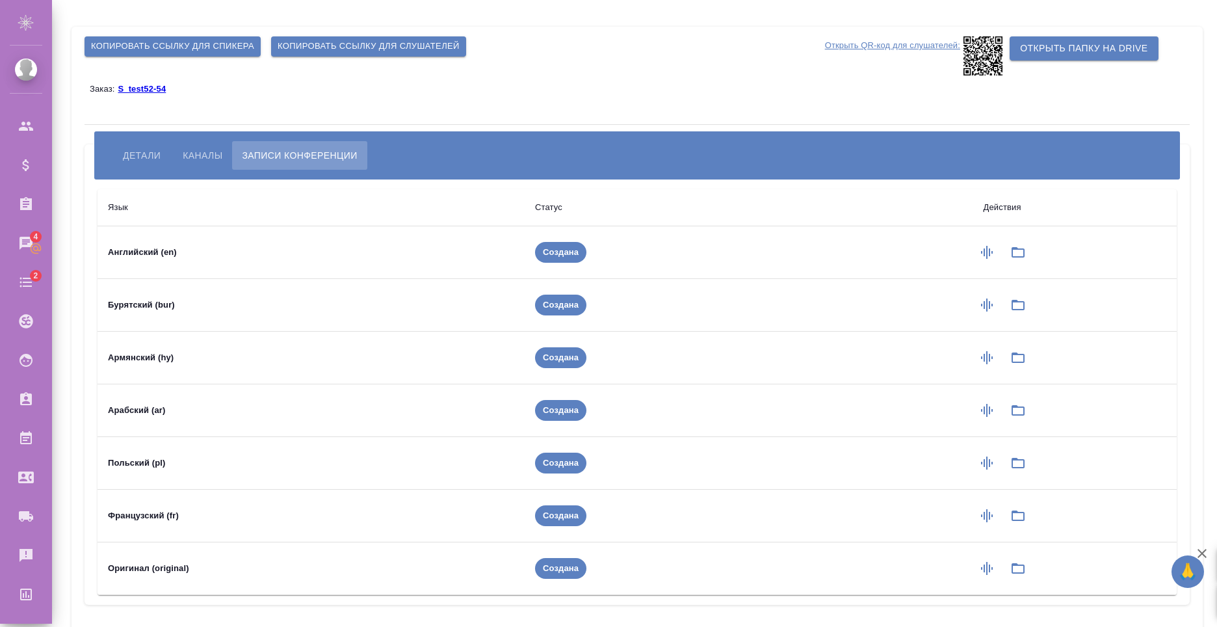
scroll to position [34, 0]
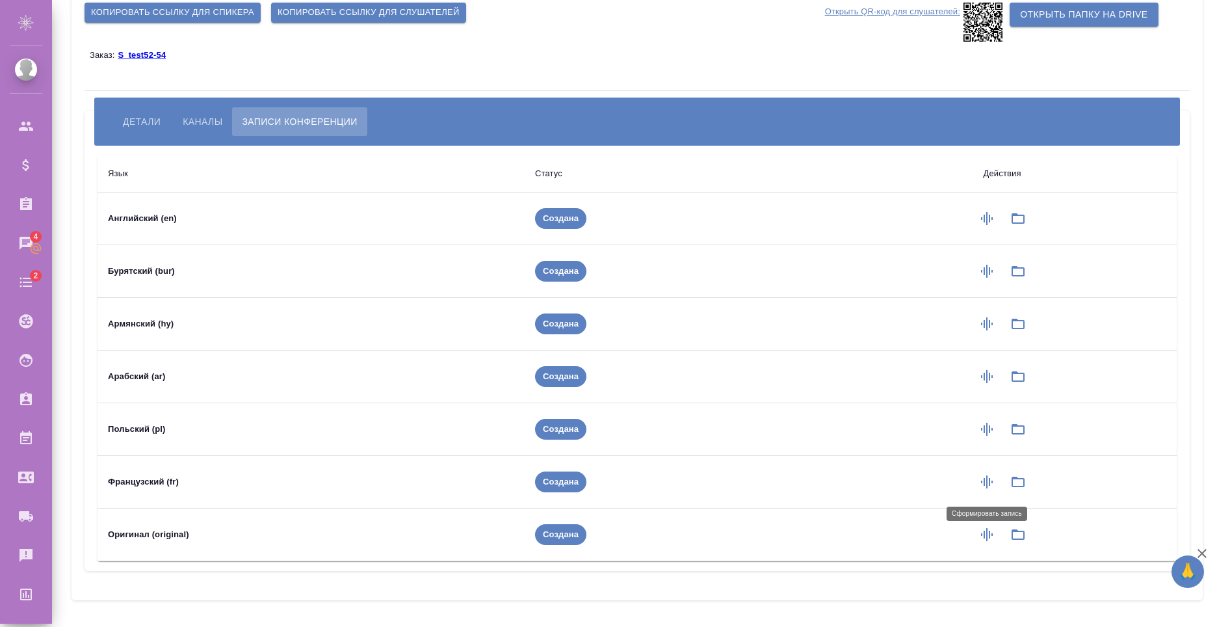
click at [990, 485] on icon "button" at bounding box center [987, 482] width 16 height 16
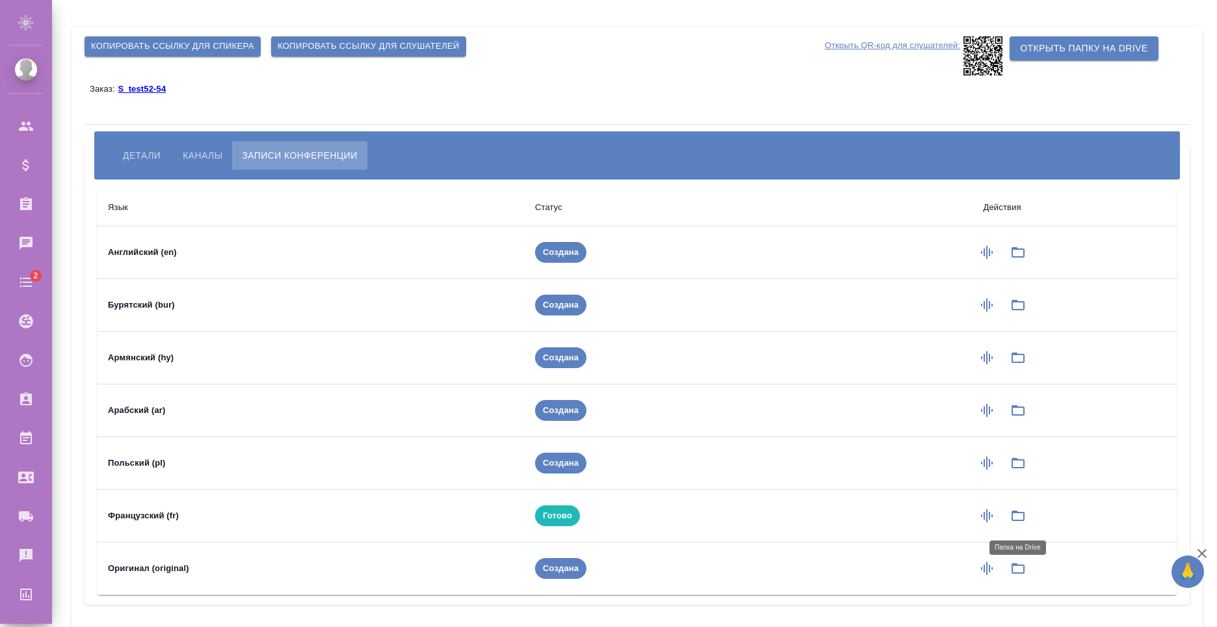
click at [1014, 516] on icon "button" at bounding box center [1019, 516] width 16 height 16
